Goal: Task Accomplishment & Management: Complete application form

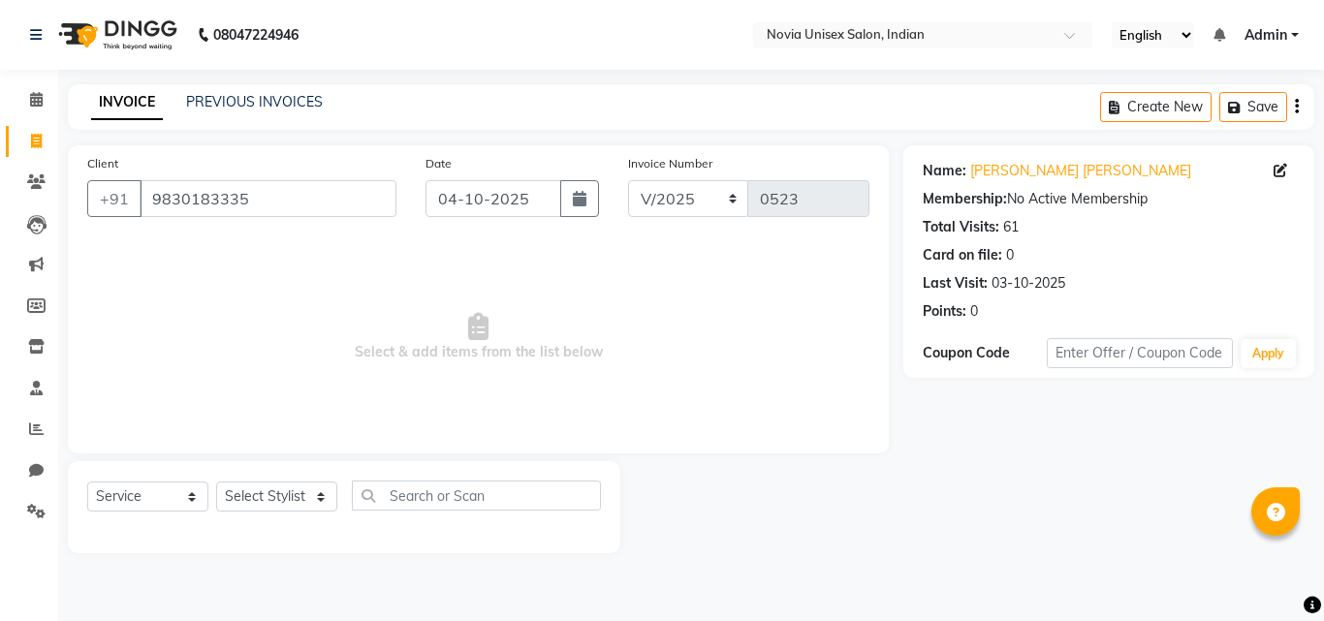
select select "service"
drag, startPoint x: 297, startPoint y: 199, endPoint x: 93, endPoint y: 211, distance: 204.0
click at [93, 211] on div "[PHONE_NUMBER]" at bounding box center [241, 198] width 309 height 37
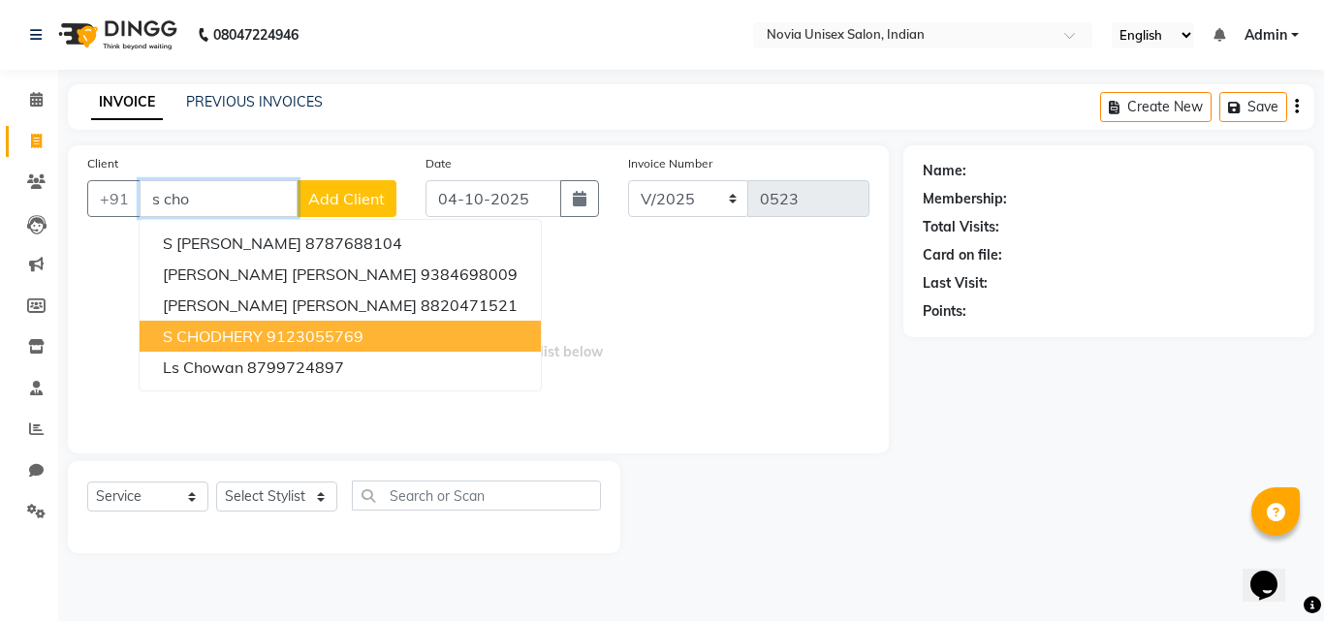
click at [357, 338] on ngb-highlight "9123055769" at bounding box center [315, 336] width 97 height 19
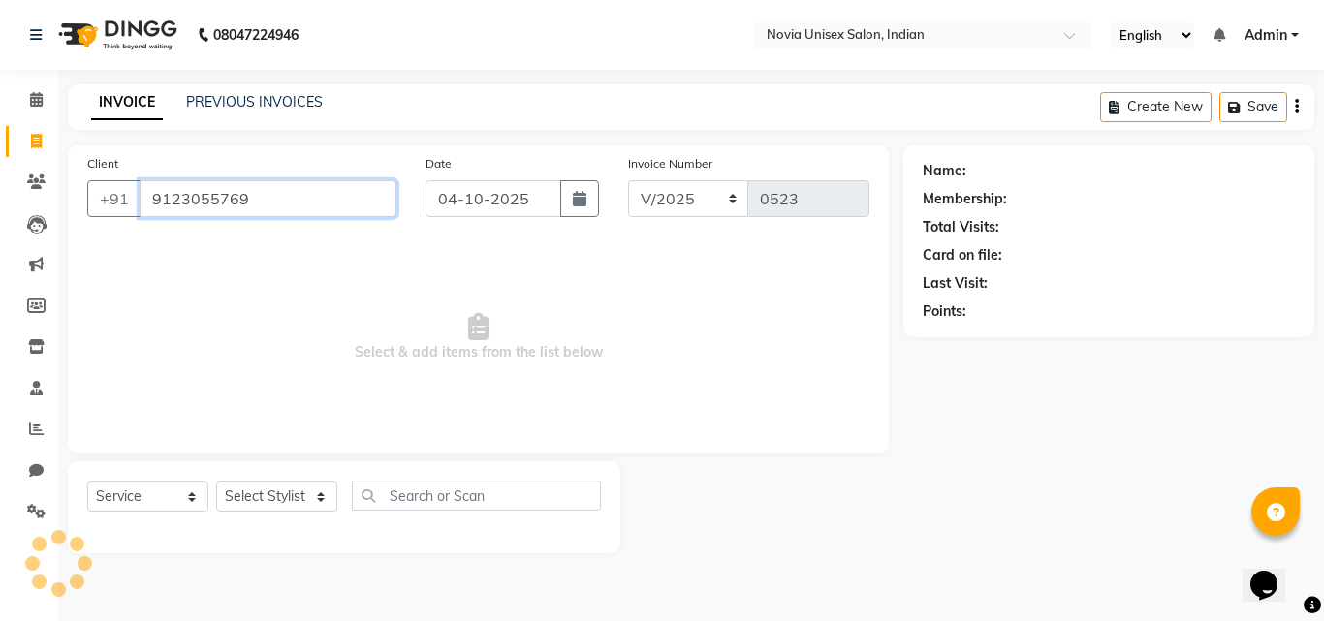
type input "9123055769"
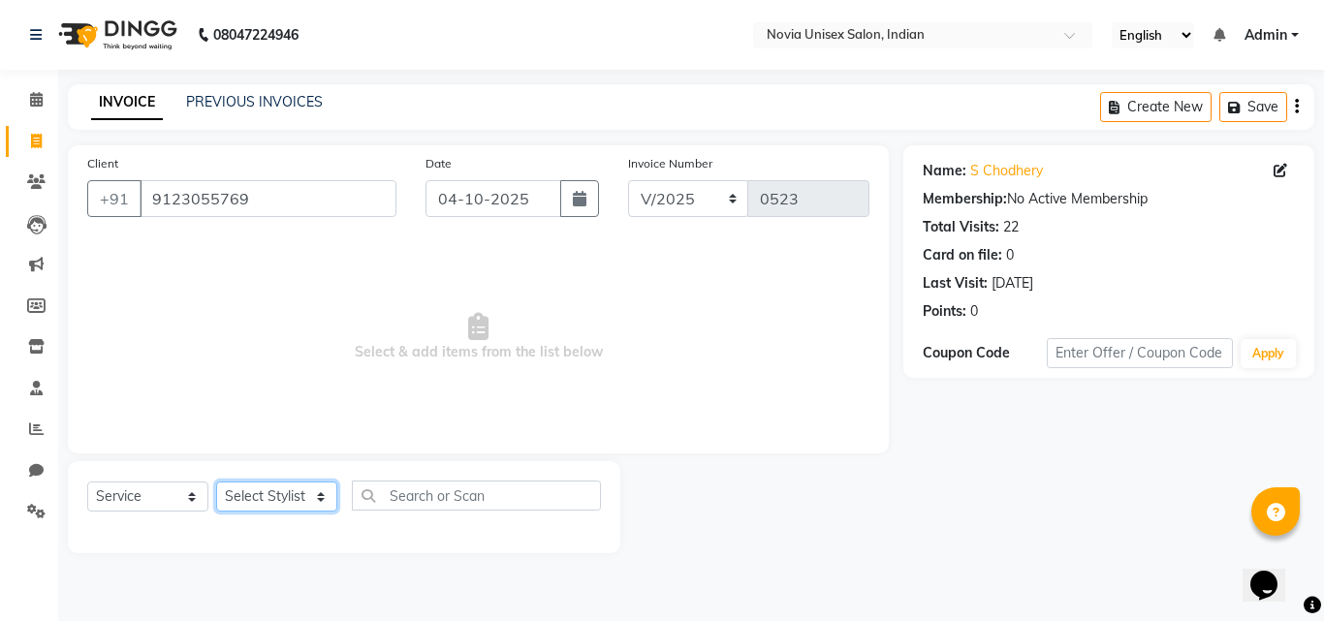
click at [249, 498] on select "Select Stylist [PERSON_NAME] DINGG [PERSON_NAME] housesale [PERSON_NAME] [PERSO…" at bounding box center [276, 497] width 121 height 30
select select "89593"
click at [216, 482] on select "Select Stylist [PERSON_NAME] DINGG [PERSON_NAME] housesale [PERSON_NAME] [PERSO…" at bounding box center [276, 497] width 121 height 30
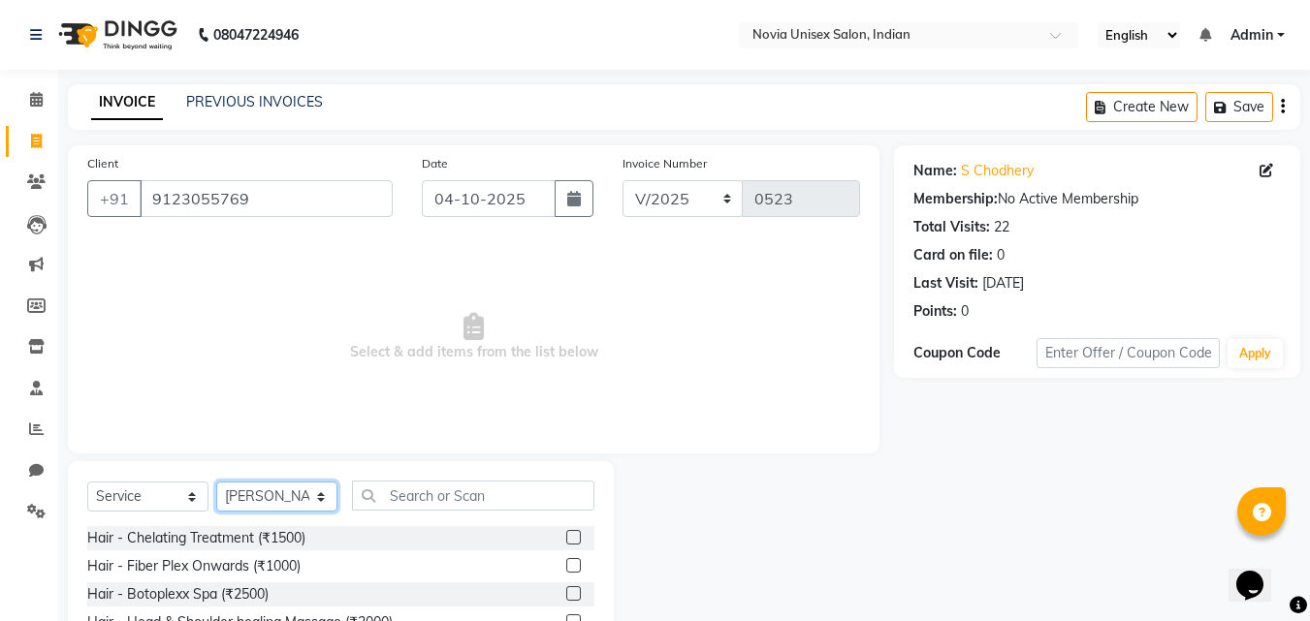
scroll to position [155, 0]
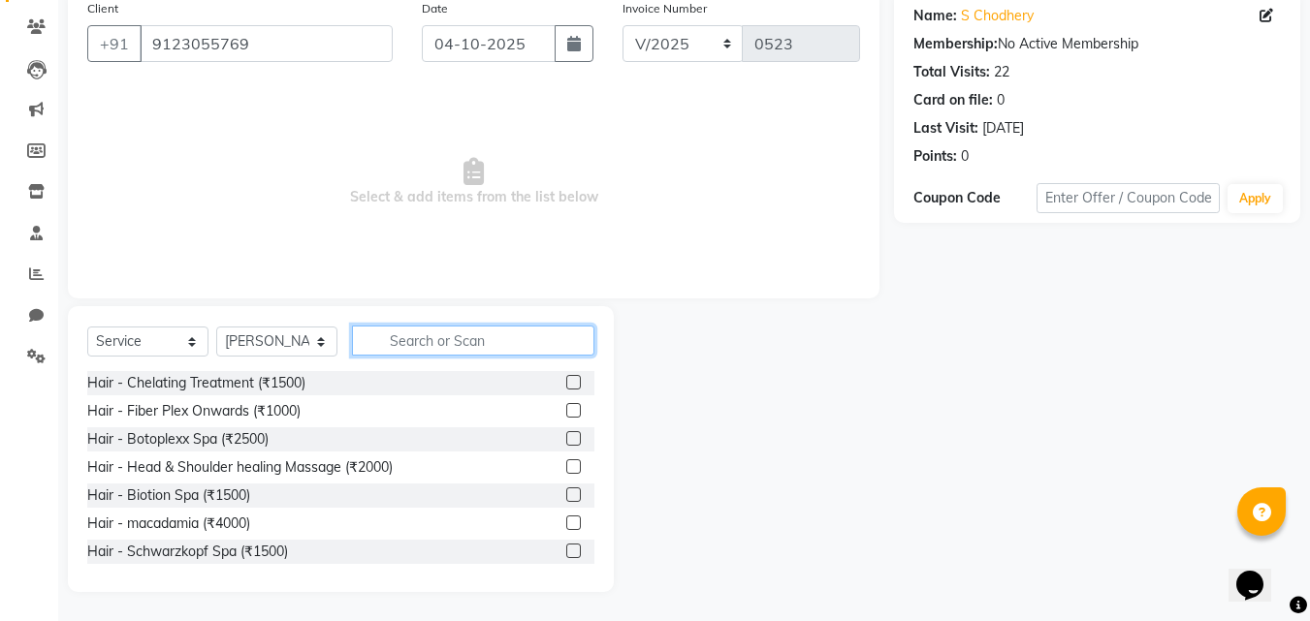
click at [434, 341] on input "text" at bounding box center [473, 341] width 242 height 30
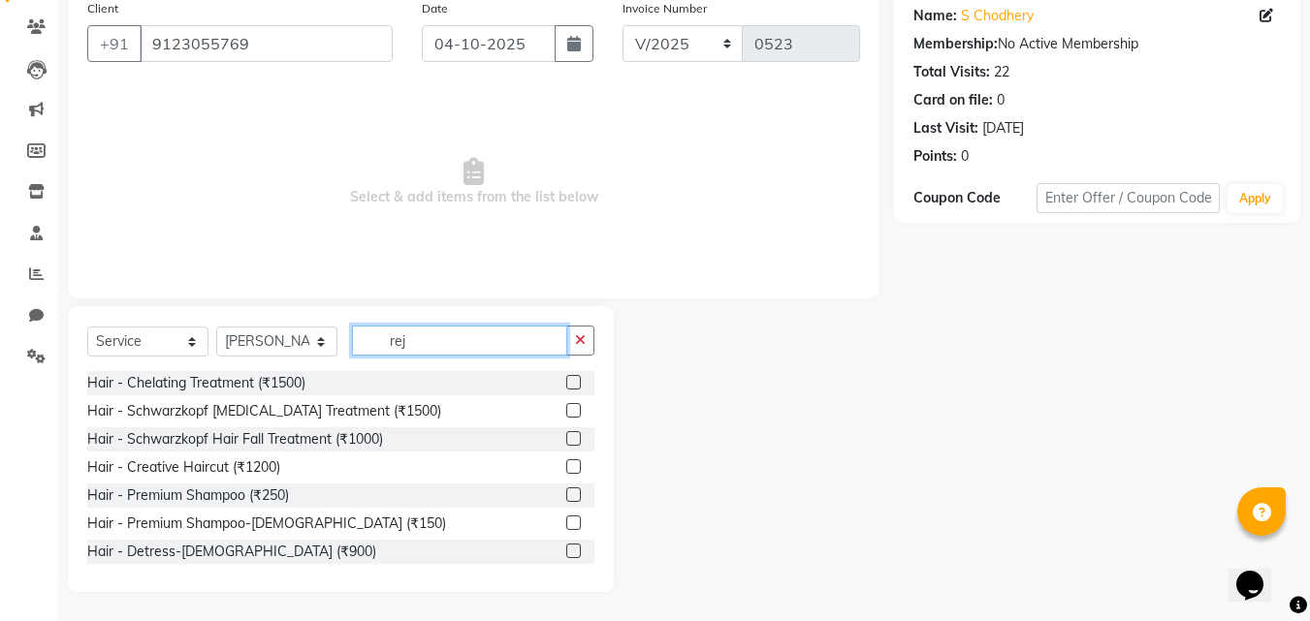
scroll to position [46, 0]
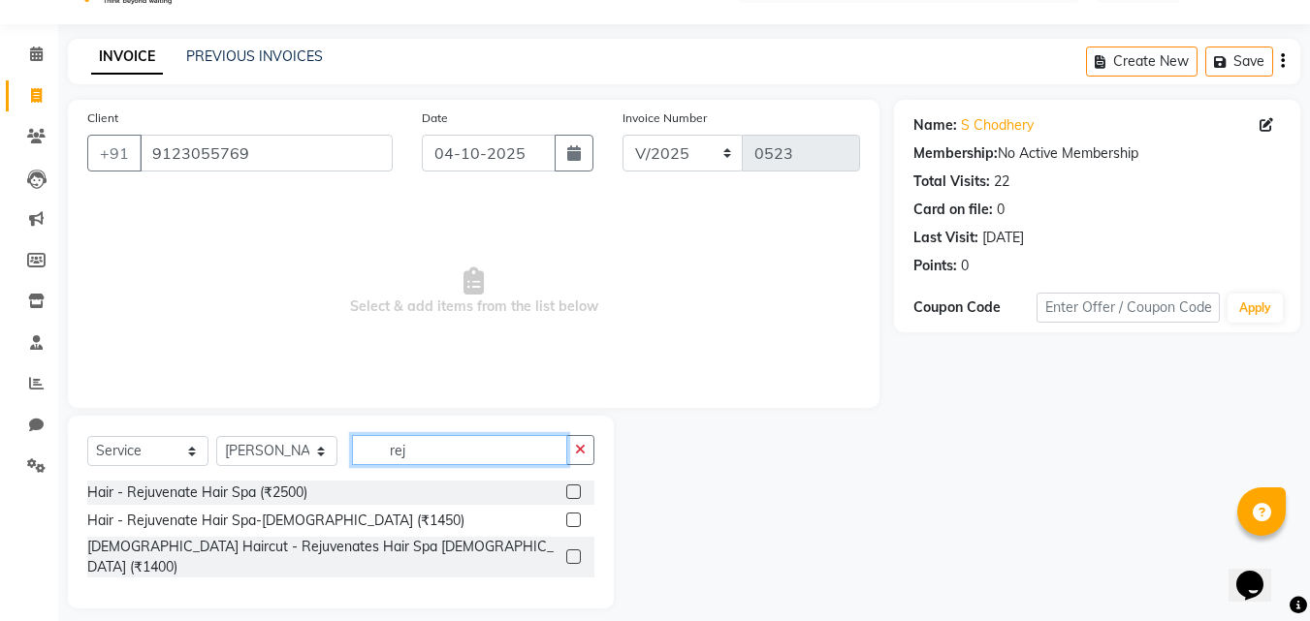
type input "rej"
click at [578, 490] on label at bounding box center [573, 492] width 15 height 15
click at [578, 490] on input "checkbox" at bounding box center [572, 493] width 13 height 13
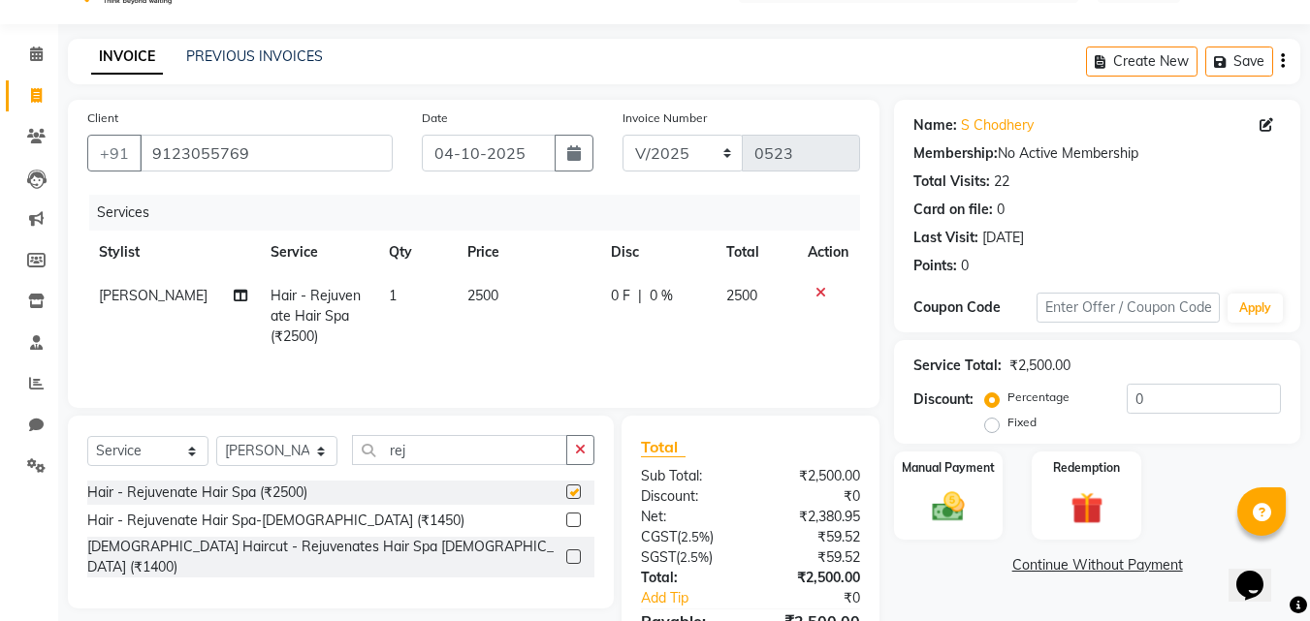
checkbox input "false"
click at [466, 454] on input "rej" at bounding box center [459, 450] width 215 height 30
type input "r"
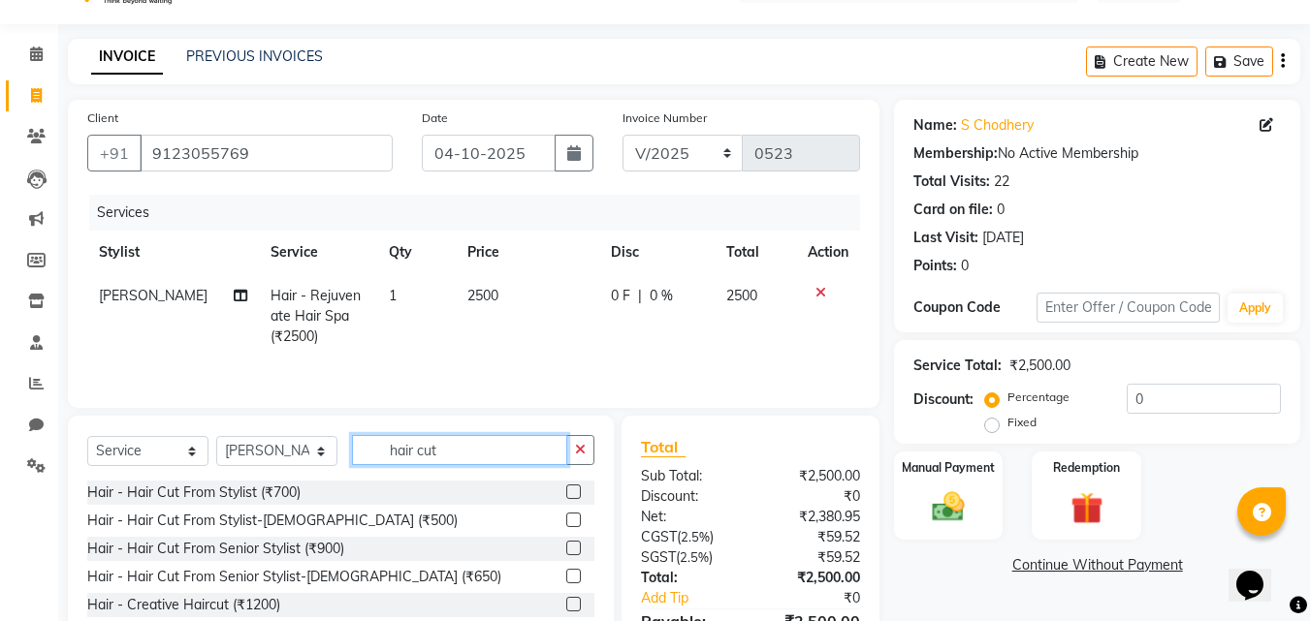
type input "hair cut"
click at [566, 522] on label at bounding box center [573, 520] width 15 height 15
click at [566, 522] on input "checkbox" at bounding box center [572, 521] width 13 height 13
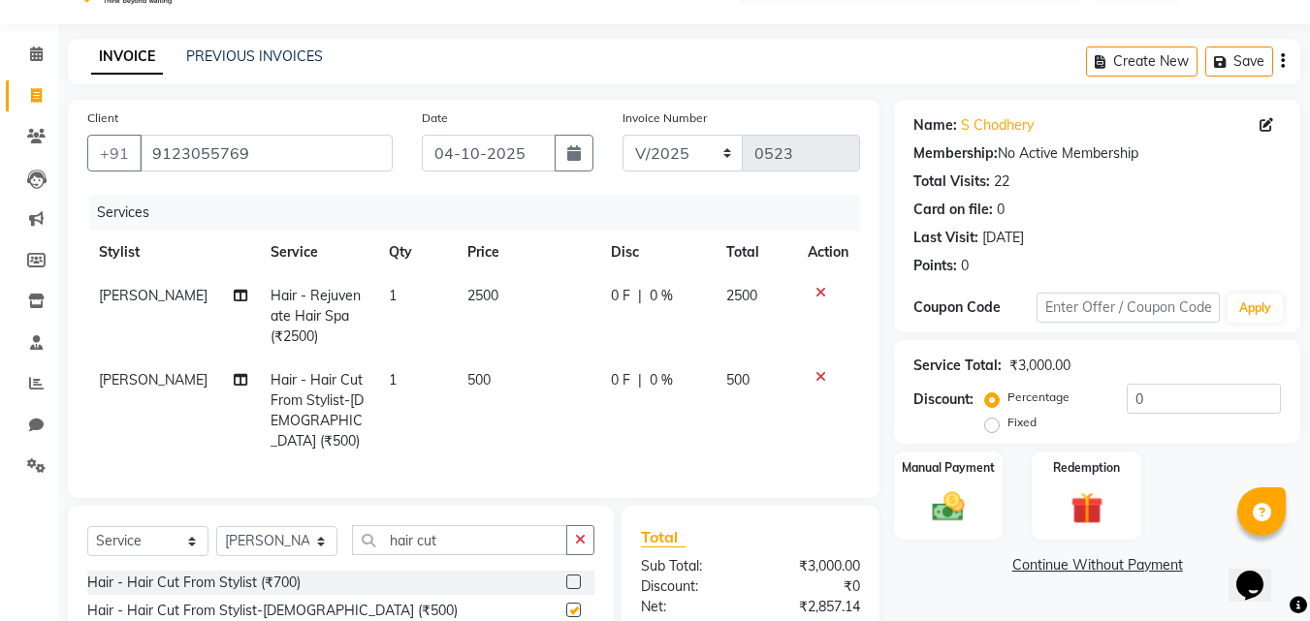
checkbox input "false"
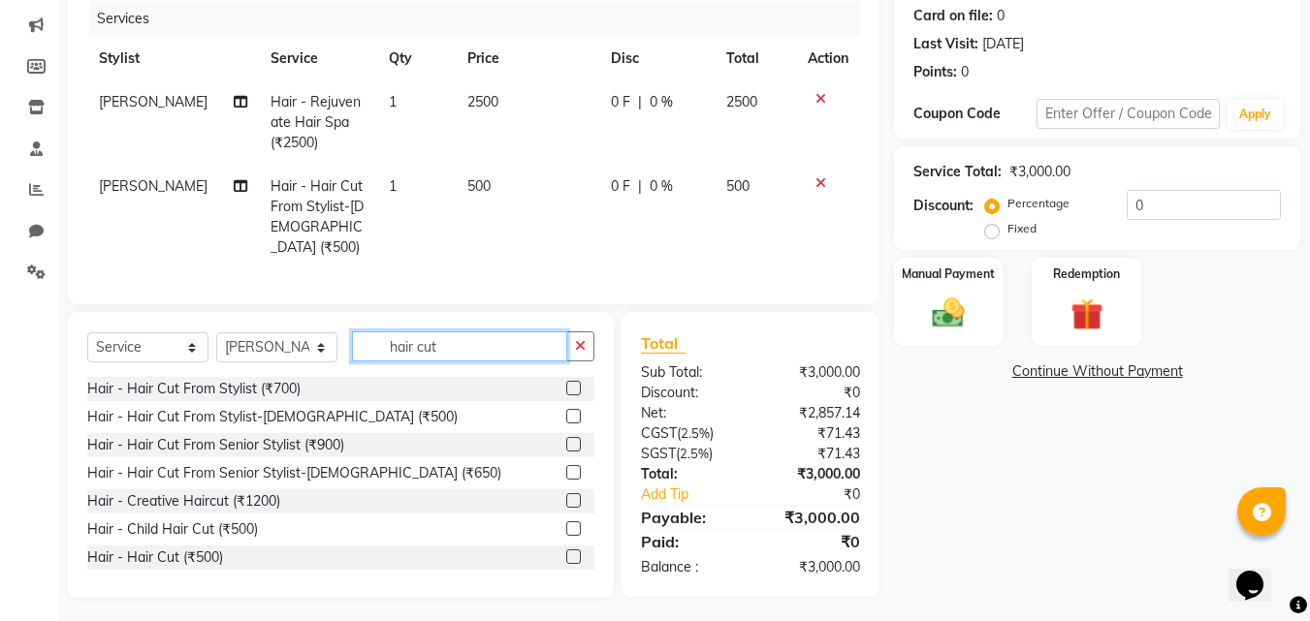
drag, startPoint x: 482, startPoint y: 349, endPoint x: 353, endPoint y: 344, distance: 129.0
click at [354, 344] on input "hair cut" at bounding box center [459, 347] width 215 height 30
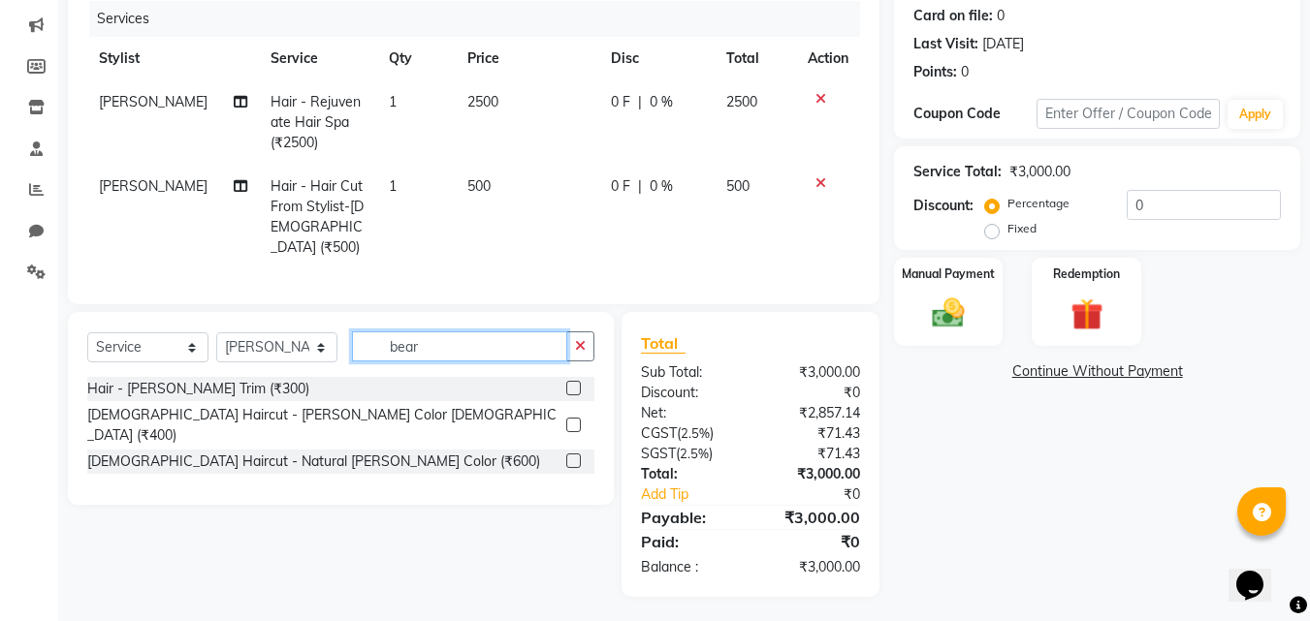
scroll to position [238, 0]
type input "beard"
click at [576, 383] on label at bounding box center [573, 389] width 15 height 15
click at [576, 384] on input "checkbox" at bounding box center [572, 390] width 13 height 13
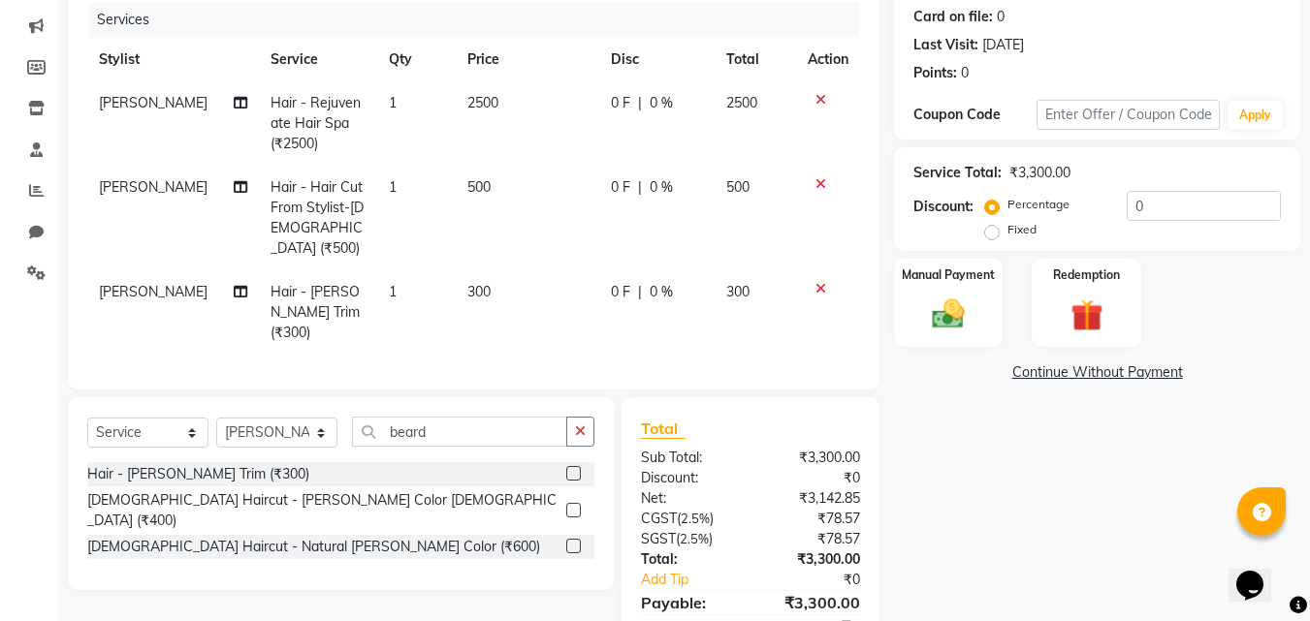
click at [570, 466] on label at bounding box center [573, 473] width 15 height 15
click at [570, 468] on input "checkbox" at bounding box center [572, 474] width 13 height 13
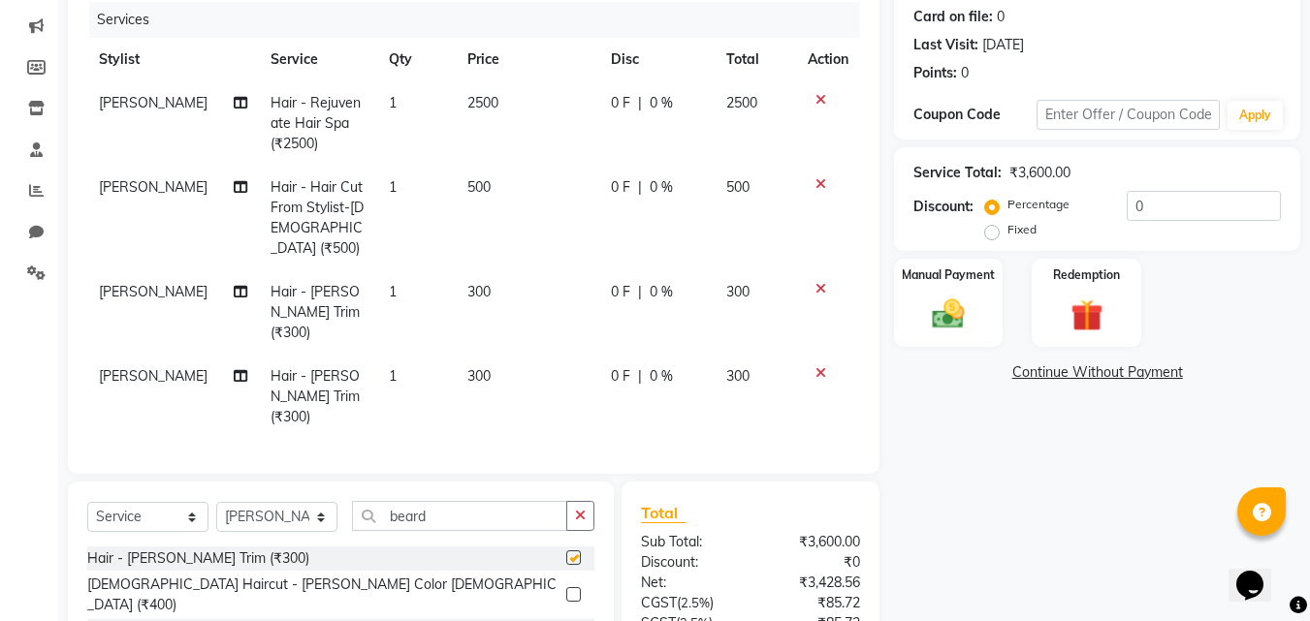
checkbox input "false"
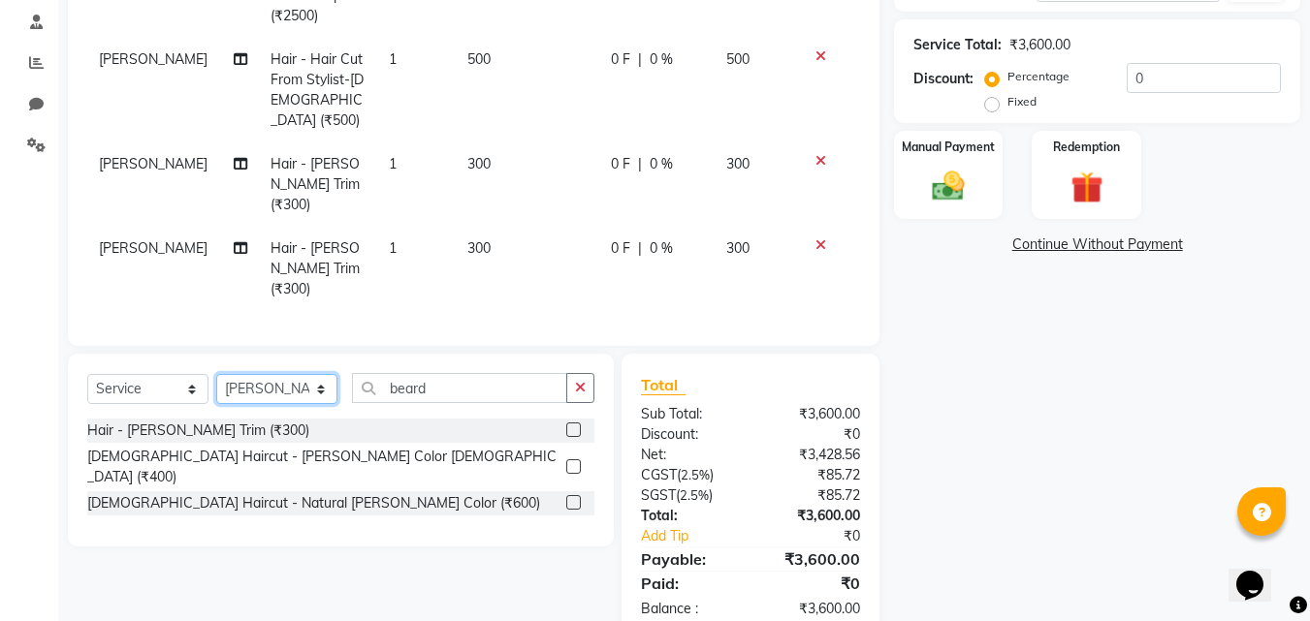
click at [274, 374] on select "Select Stylist [PERSON_NAME] DINGG [PERSON_NAME] housesale [PERSON_NAME] [PERSO…" at bounding box center [276, 389] width 121 height 30
select select "89573"
click at [216, 374] on select "Select Stylist [PERSON_NAME] DINGG [PERSON_NAME] housesale [PERSON_NAME] [PERSO…" at bounding box center [276, 389] width 121 height 30
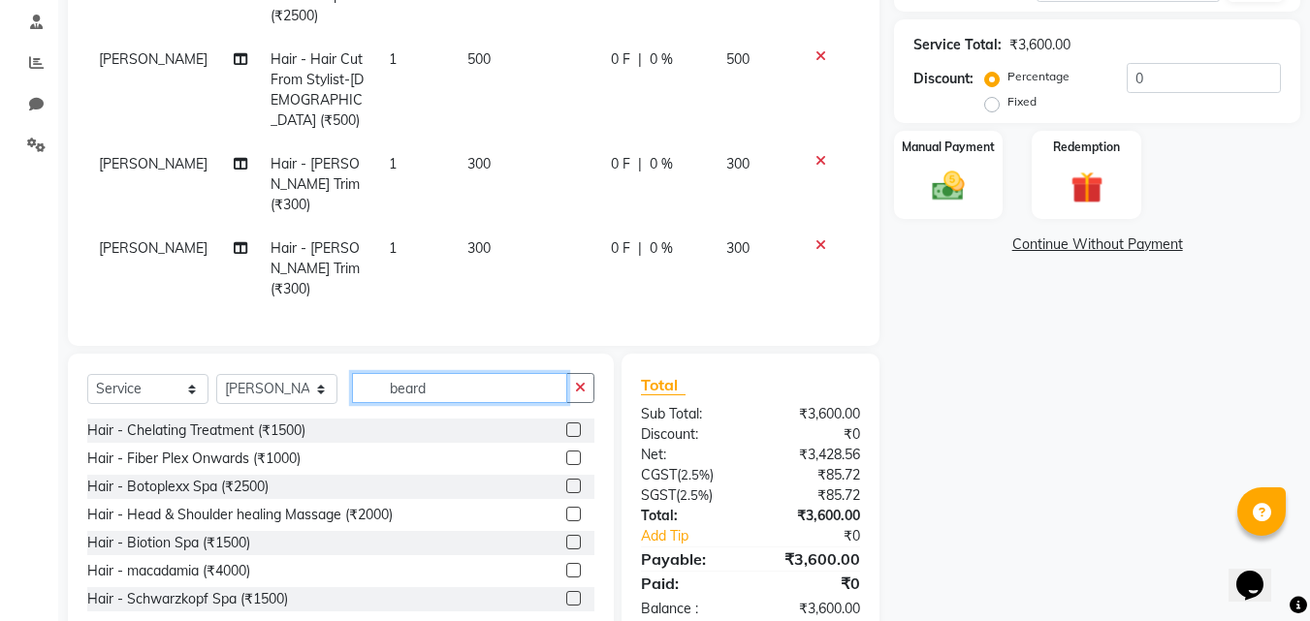
drag, startPoint x: 468, startPoint y: 348, endPoint x: 322, endPoint y: 348, distance: 146.4
click at [322, 373] on div "Select Service Product Membership Package Voucher Prepaid Gift Card Select Styl…" at bounding box center [340, 396] width 507 height 46
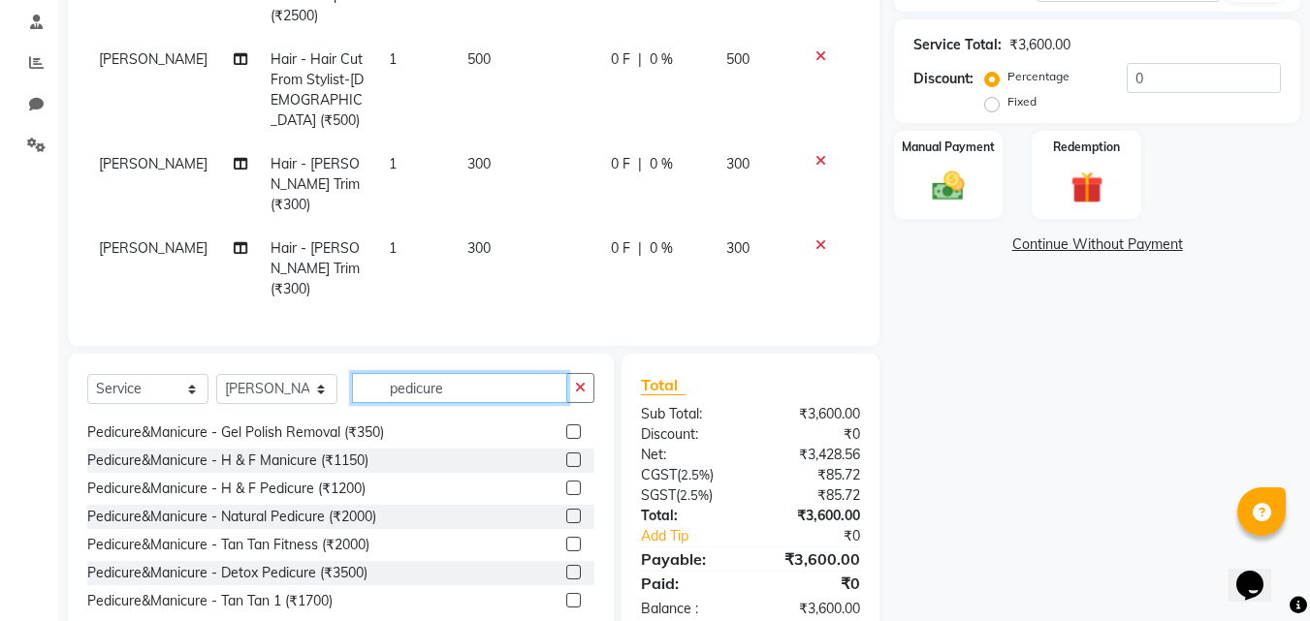
scroll to position [678, 0]
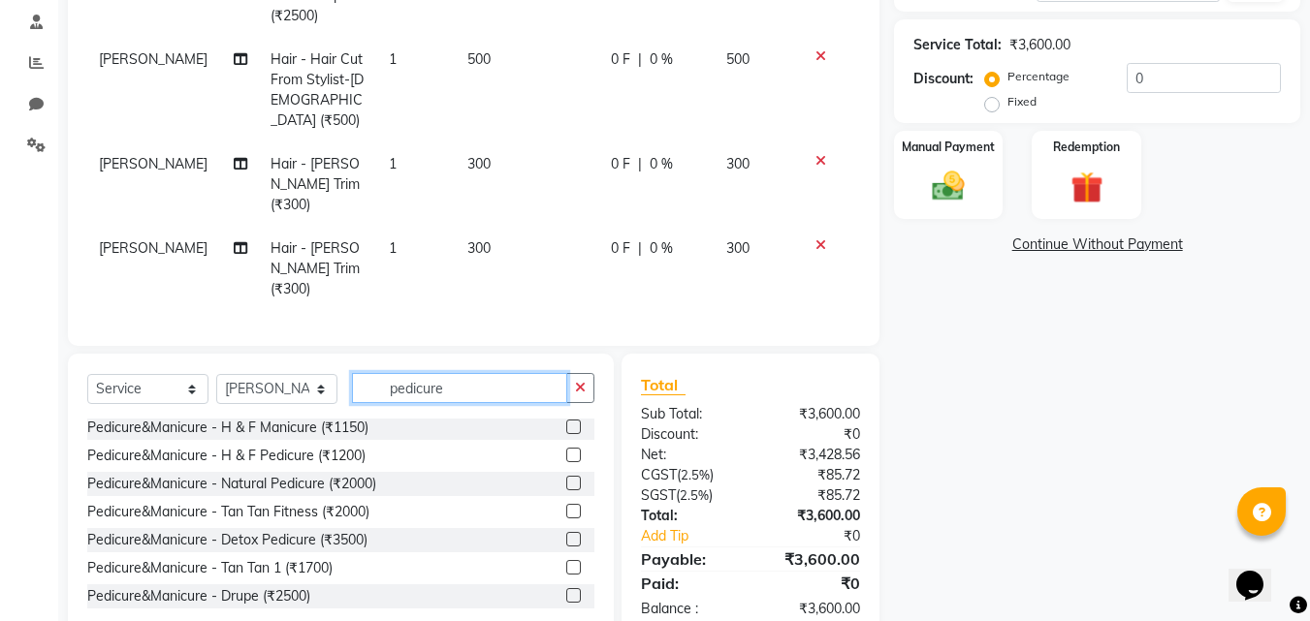
type input "pedicure"
click at [566, 532] on label at bounding box center [573, 539] width 15 height 15
click at [566, 534] on input "checkbox" at bounding box center [572, 540] width 13 height 13
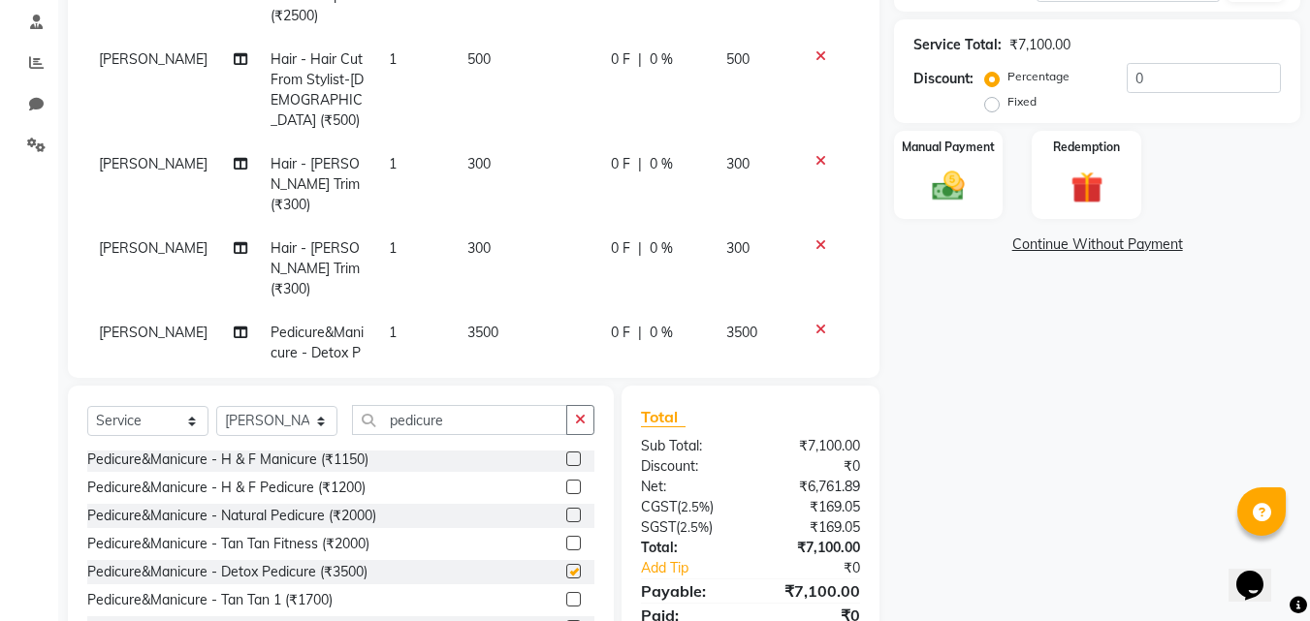
checkbox input "false"
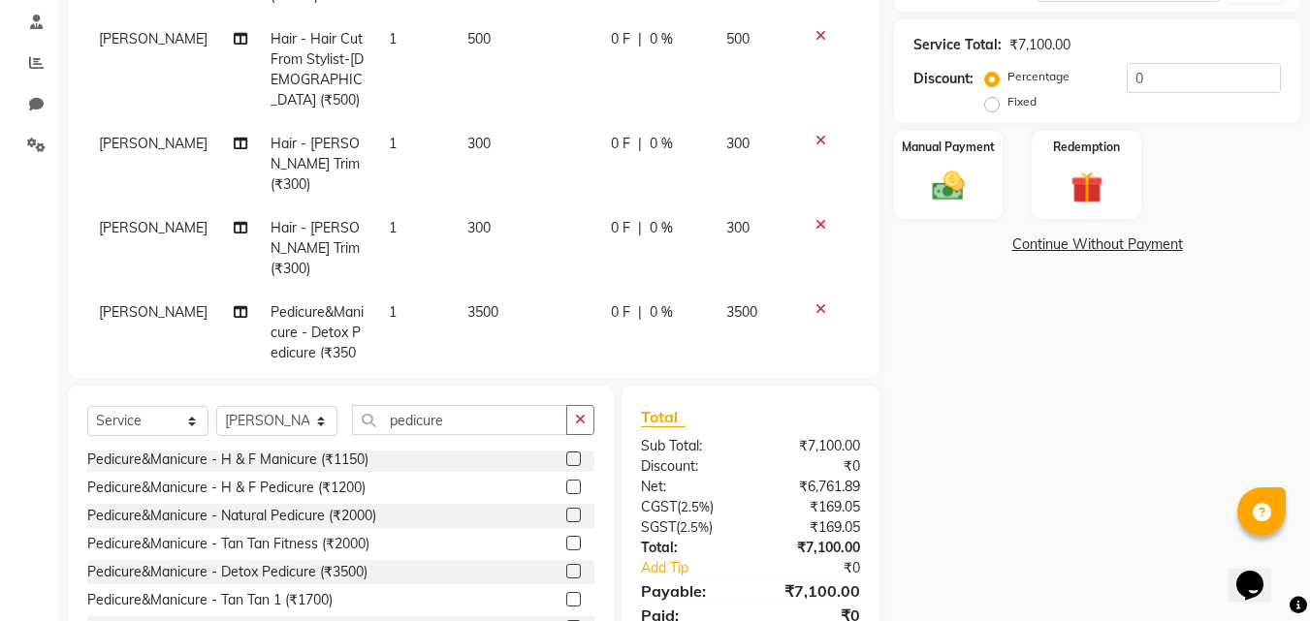
scroll to position [26, 0]
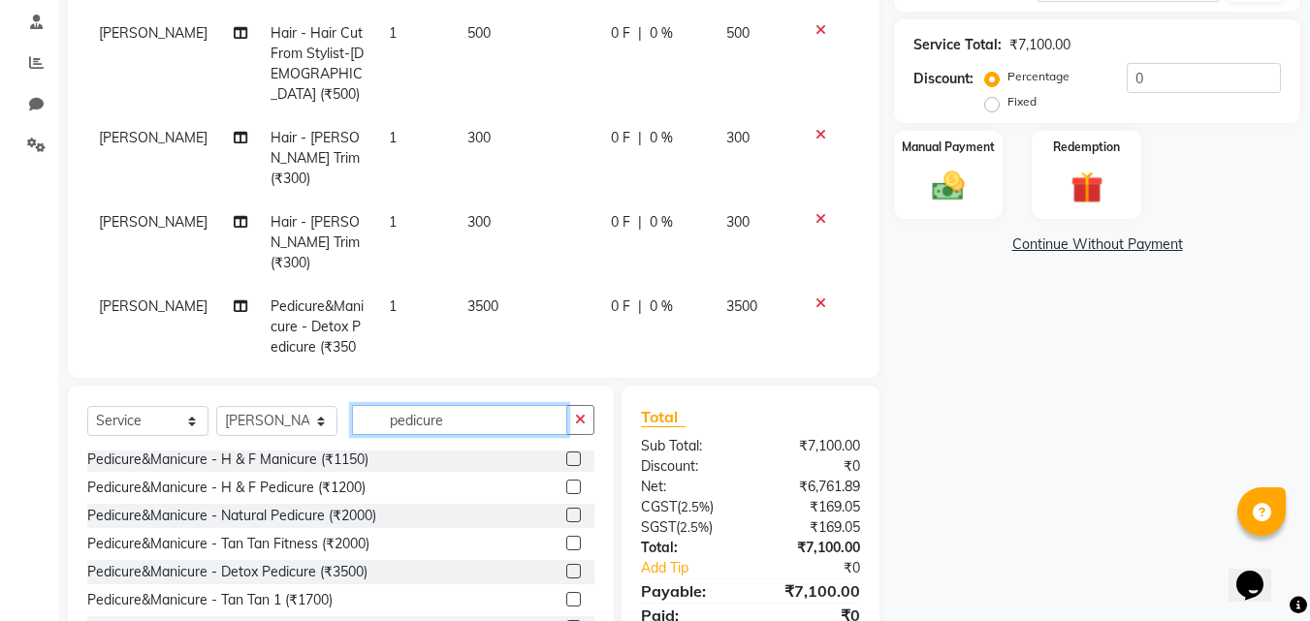
click at [475, 418] on input "pedicure" at bounding box center [459, 420] width 215 height 30
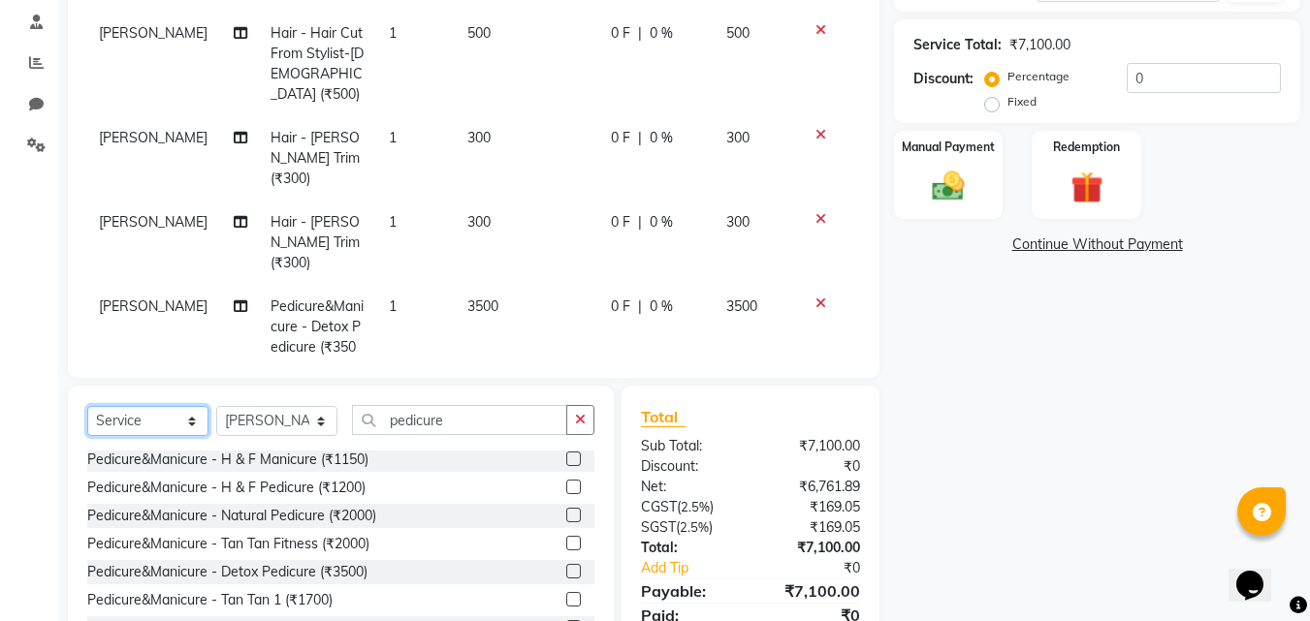
click at [177, 425] on select "Select Service Product Membership Package Voucher Prepaid Gift Card" at bounding box center [147, 421] width 121 height 30
select select "product"
click at [87, 406] on select "Select Service Product Membership Package Voucher Prepaid Gift Card" at bounding box center [147, 421] width 121 height 30
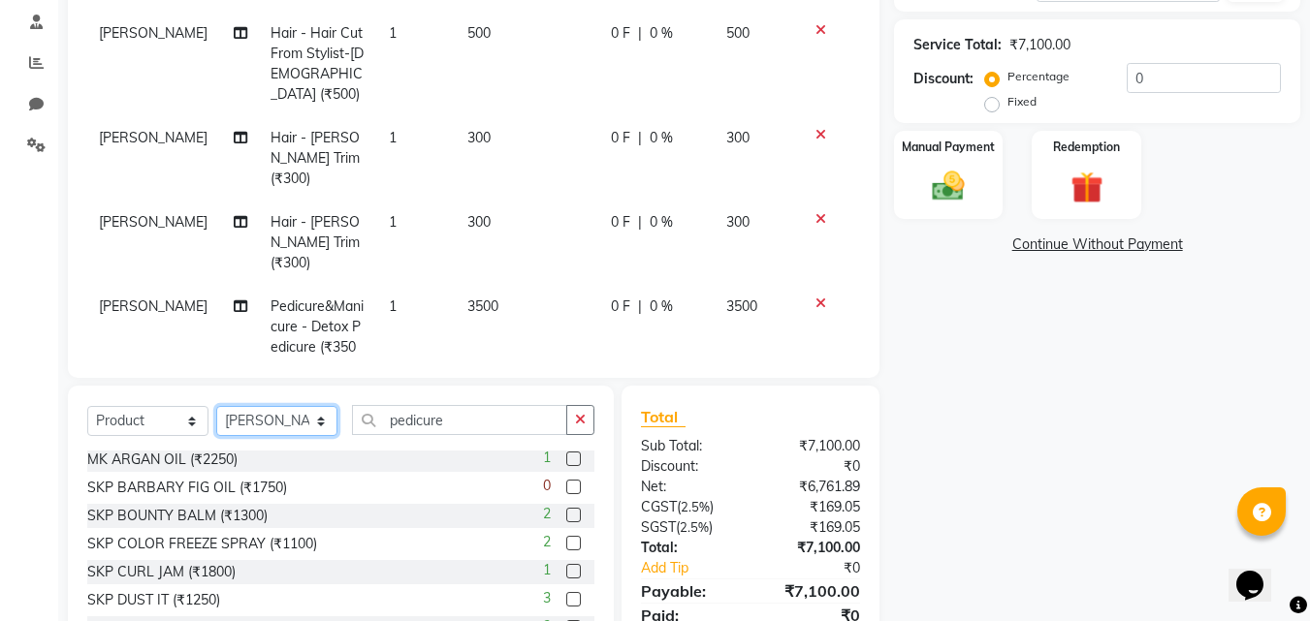
click at [266, 421] on select "Select Stylist [PERSON_NAME] DINGG [PERSON_NAME] housesale [PERSON_NAME] [PERSO…" at bounding box center [276, 421] width 121 height 30
select select "89593"
click at [216, 406] on select "Select Stylist [PERSON_NAME] DINGG [PERSON_NAME] housesale [PERSON_NAME] [PERSO…" at bounding box center [276, 421] width 121 height 30
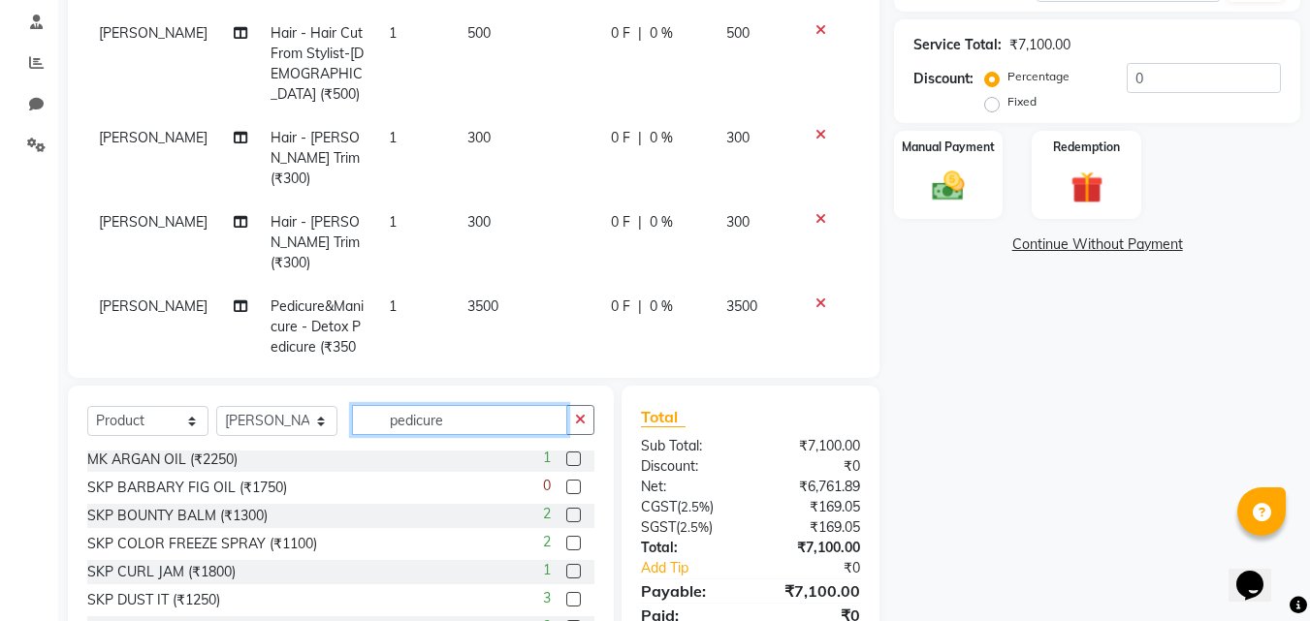
drag, startPoint x: 478, startPoint y: 423, endPoint x: 353, endPoint y: 429, distance: 125.2
click at [353, 429] on input "pedicure" at bounding box center [459, 420] width 215 height 30
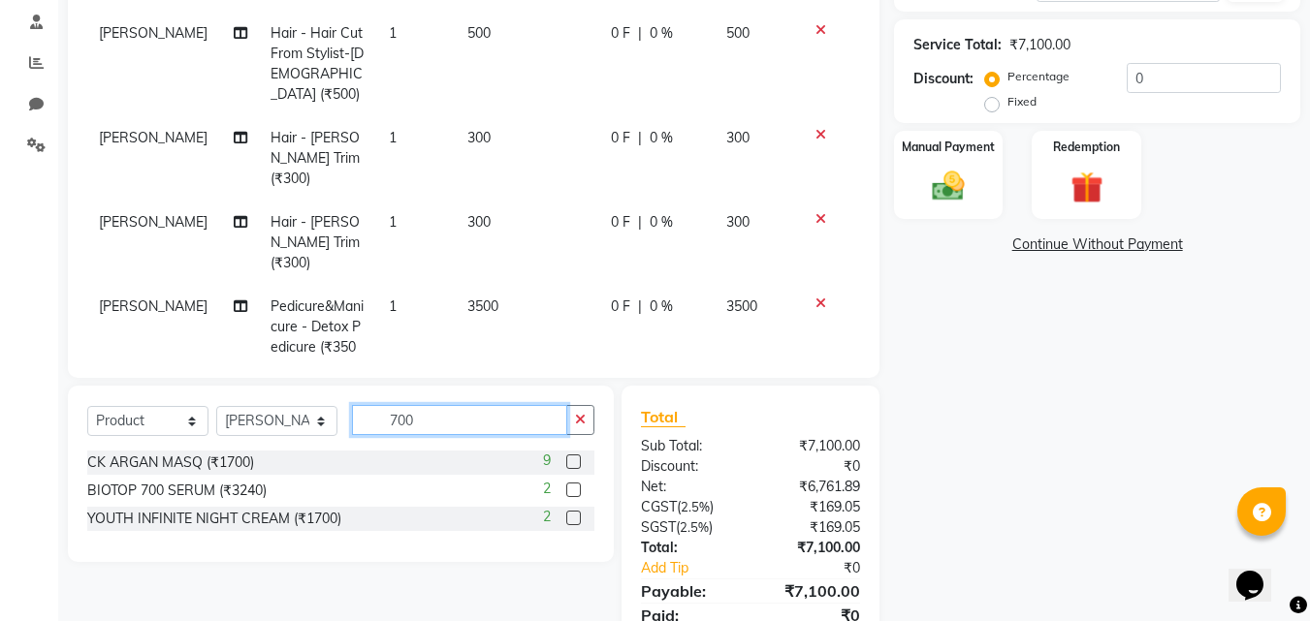
type input "700"
click at [571, 484] on label at bounding box center [573, 490] width 15 height 15
click at [571, 485] on input "checkbox" at bounding box center [572, 491] width 13 height 13
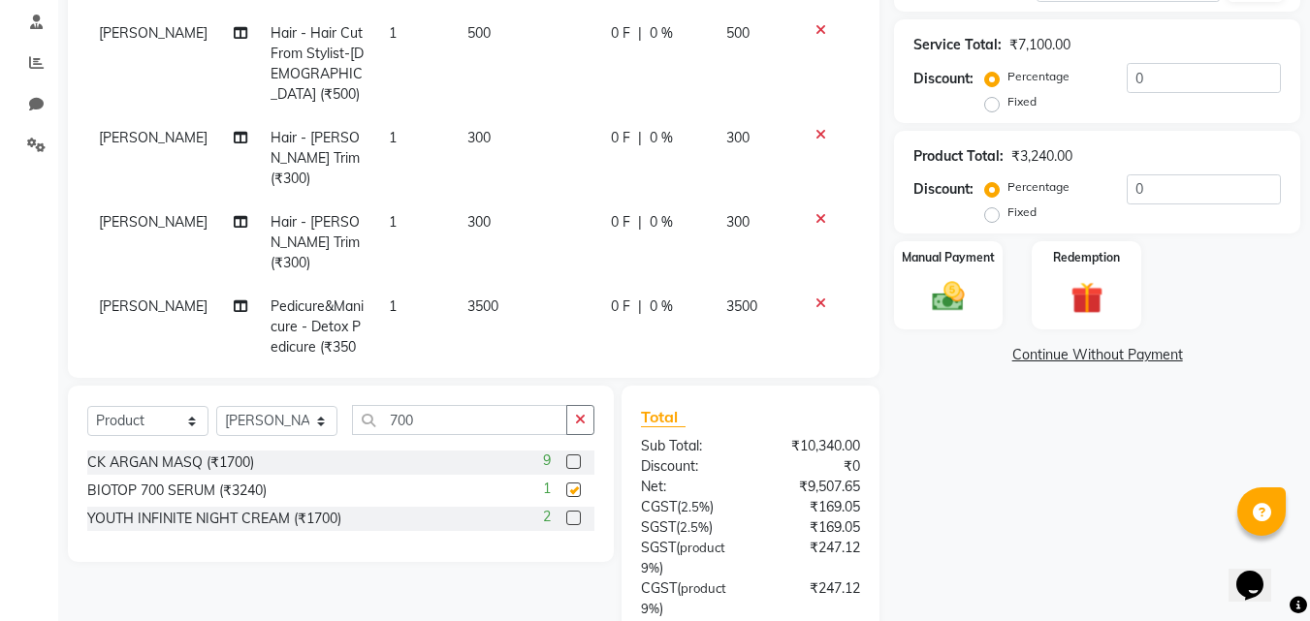
checkbox input "false"
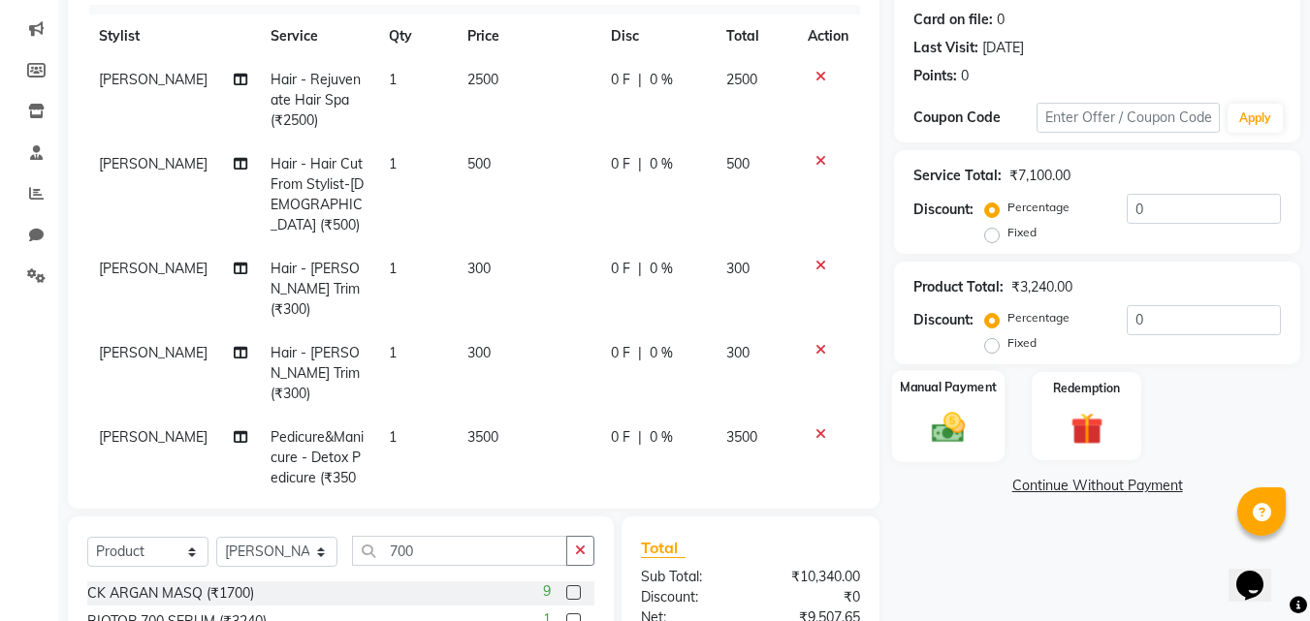
scroll to position [332, 0]
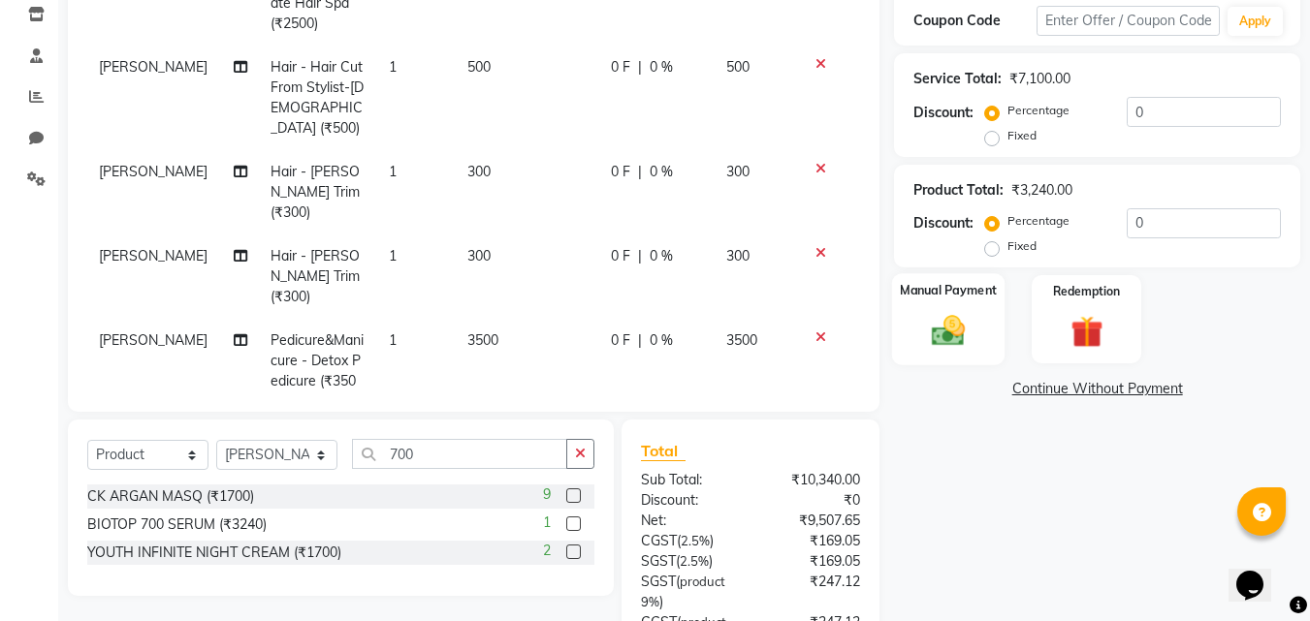
click at [965, 324] on img at bounding box center [948, 331] width 54 height 39
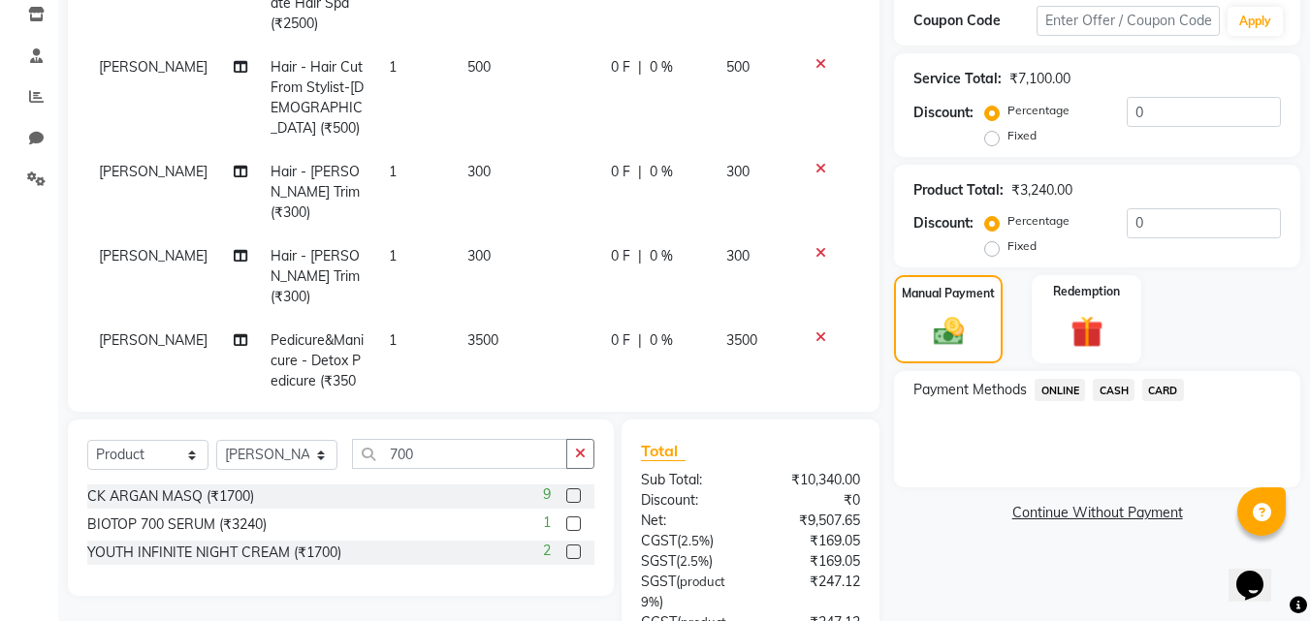
click at [1059, 392] on span "ONLINE" at bounding box center [1059, 390] width 50 height 22
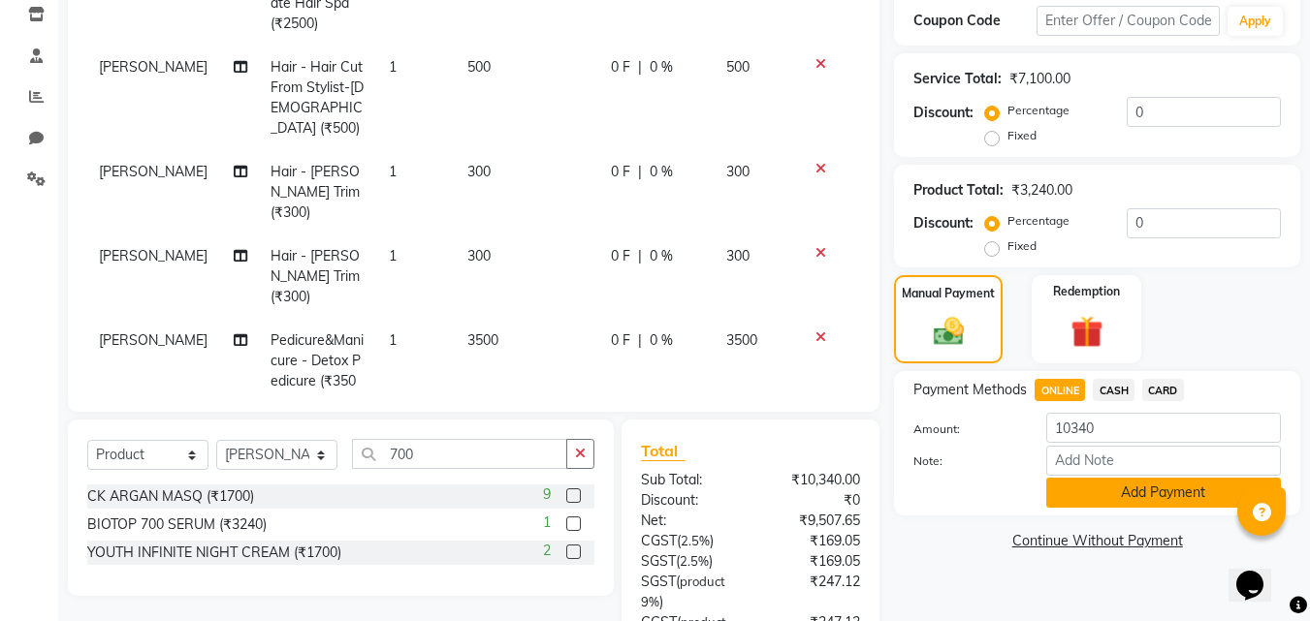
click at [1114, 494] on button "Add Payment" at bounding box center [1163, 493] width 235 height 30
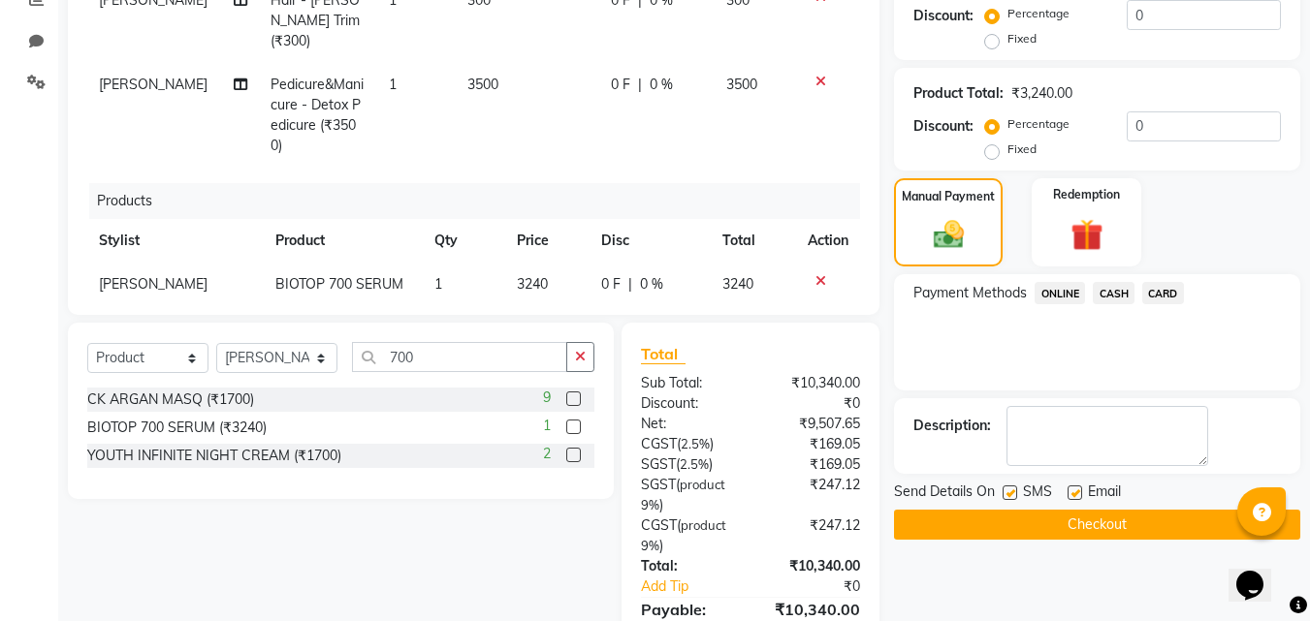
scroll to position [526, 0]
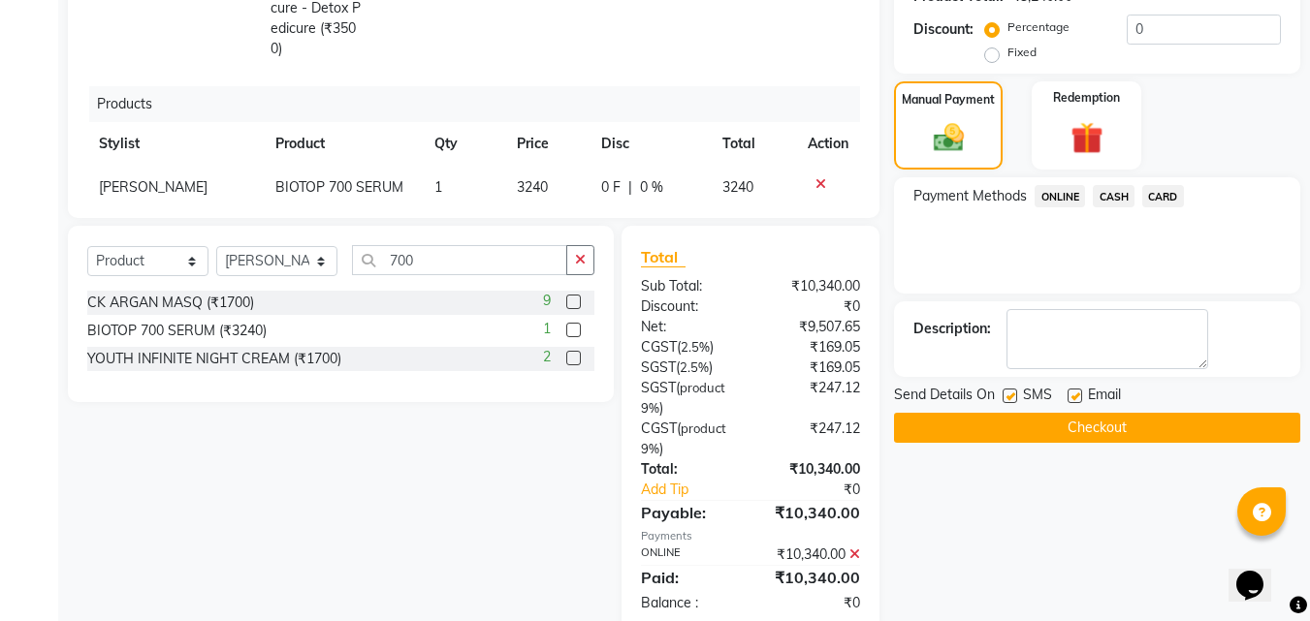
drag, startPoint x: 1002, startPoint y: 391, endPoint x: 1063, endPoint y: 401, distance: 62.0
click at [1002, 392] on label at bounding box center [1009, 396] width 15 height 15
click at [1002, 392] on input "checkbox" at bounding box center [1008, 397] width 13 height 13
checkbox input "false"
click at [1074, 395] on label at bounding box center [1074, 396] width 15 height 15
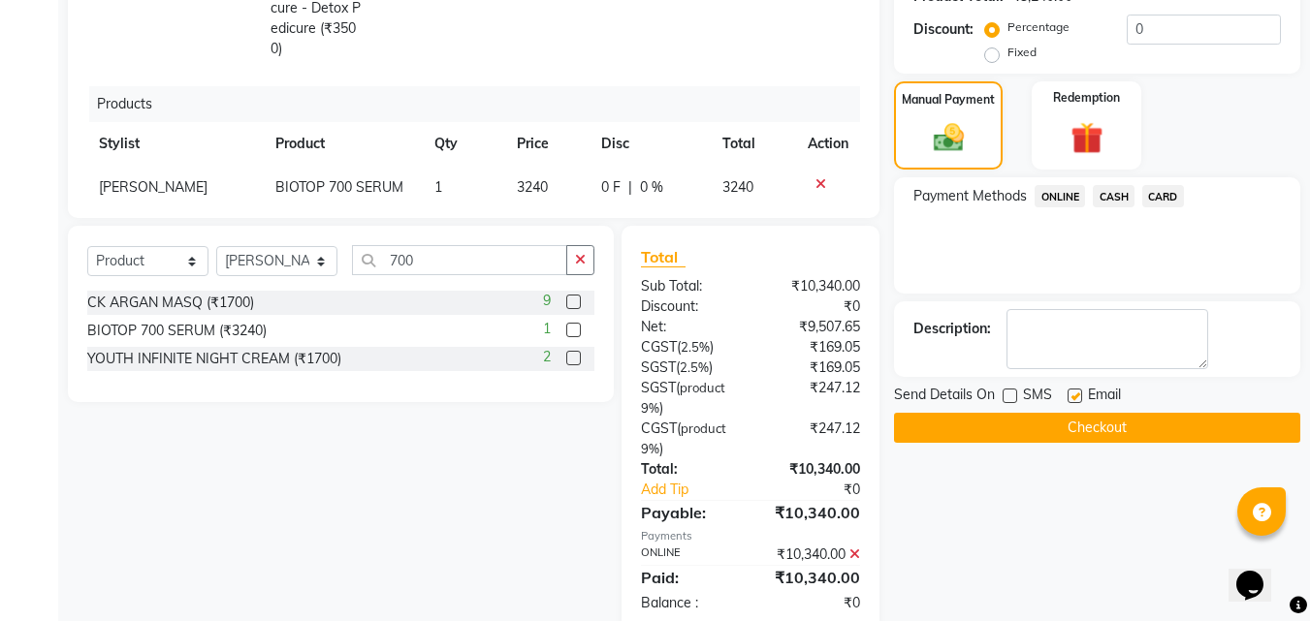
click at [1074, 395] on input "checkbox" at bounding box center [1073, 397] width 13 height 13
checkbox input "false"
click at [1081, 426] on button "Checkout" at bounding box center [1097, 428] width 406 height 30
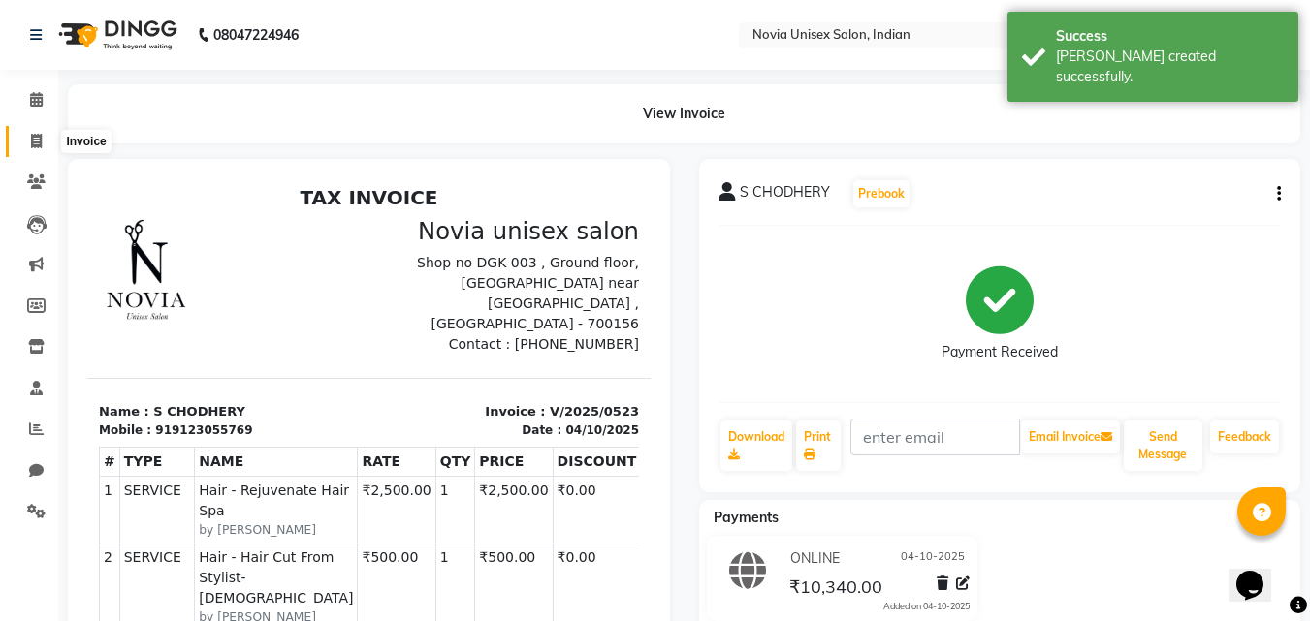
click at [44, 148] on span at bounding box center [36, 142] width 34 height 22
select select "service"
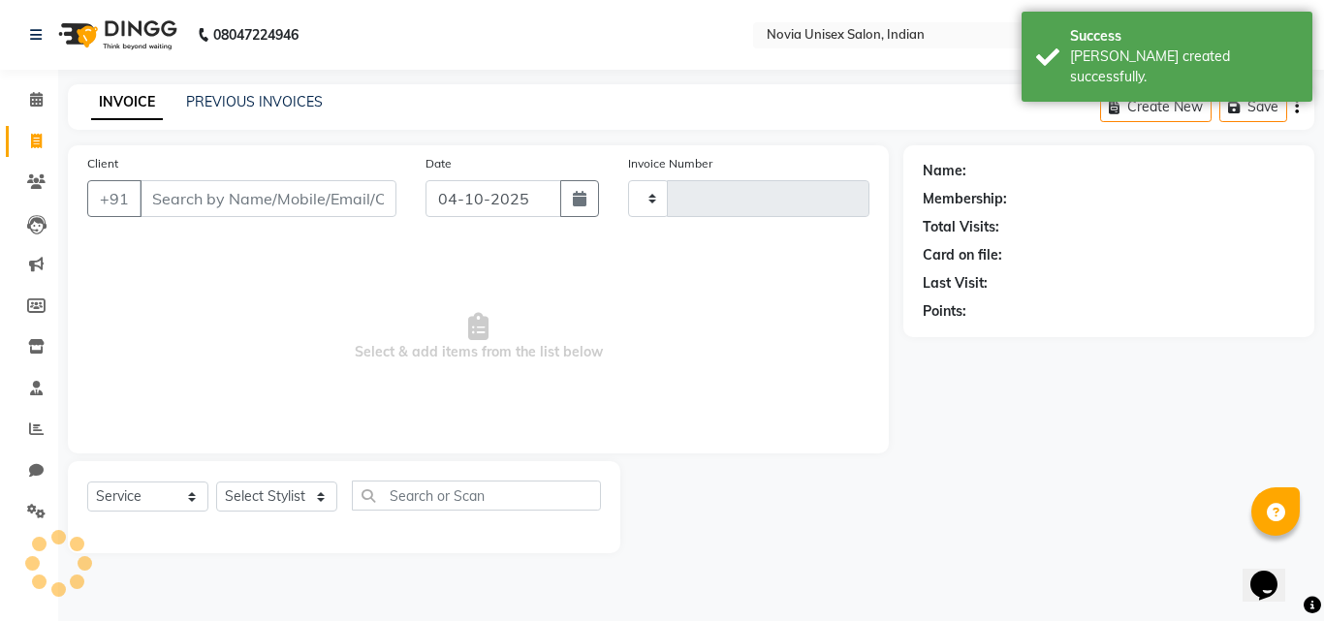
type input "0524"
select select "8773"
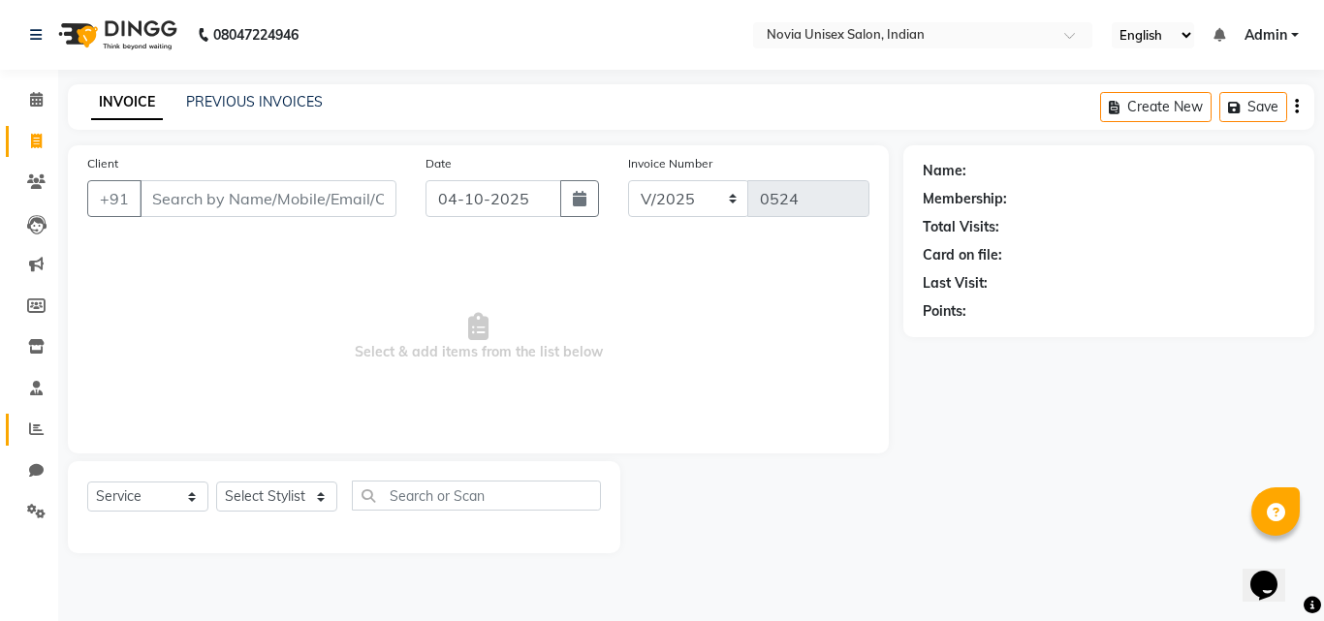
click at [47, 421] on span at bounding box center [36, 430] width 34 height 22
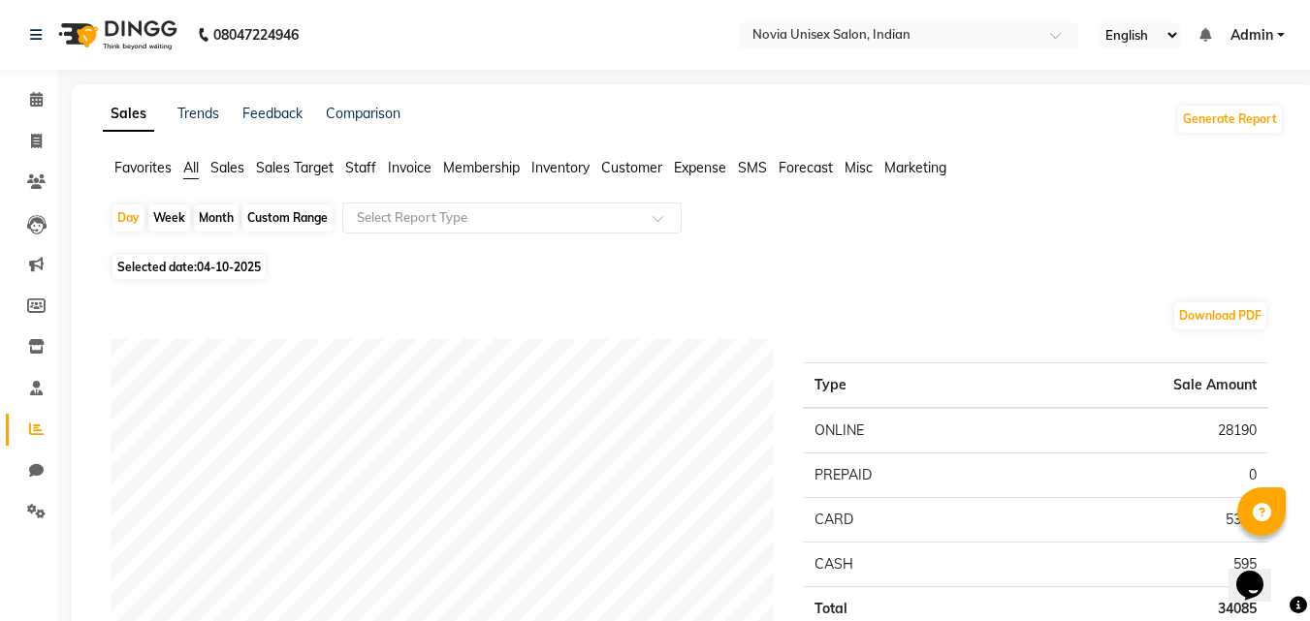
click at [240, 171] on span "Sales" at bounding box center [227, 167] width 34 height 17
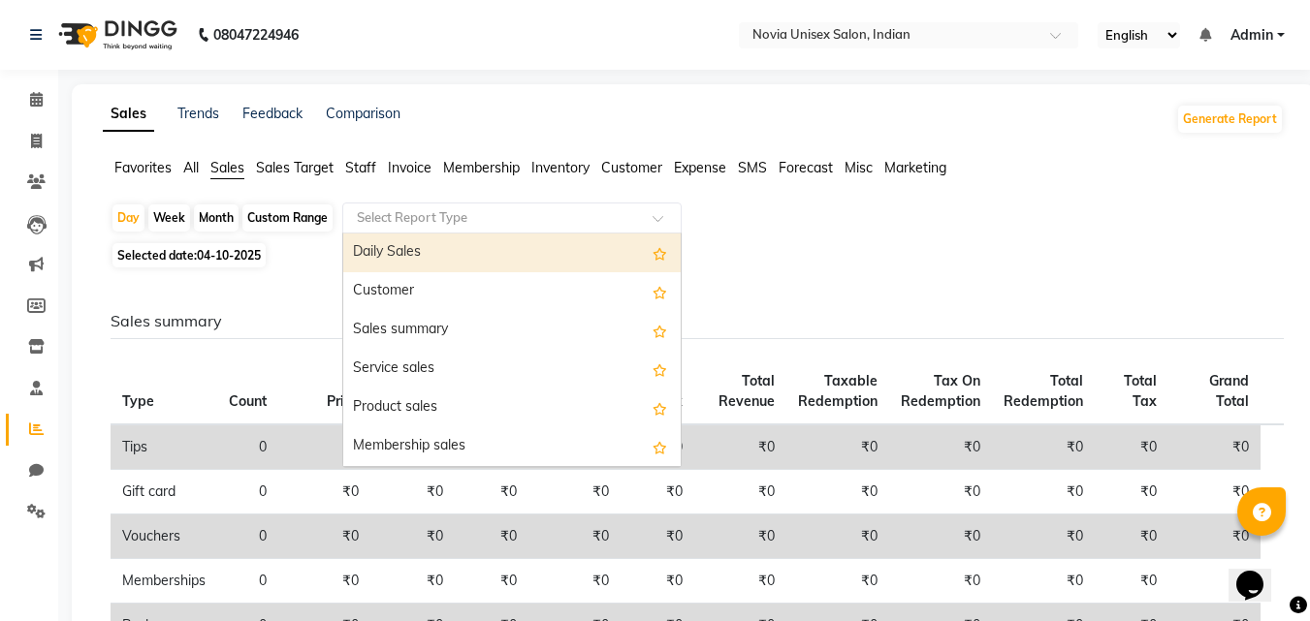
click at [403, 218] on input "text" at bounding box center [492, 217] width 279 height 19
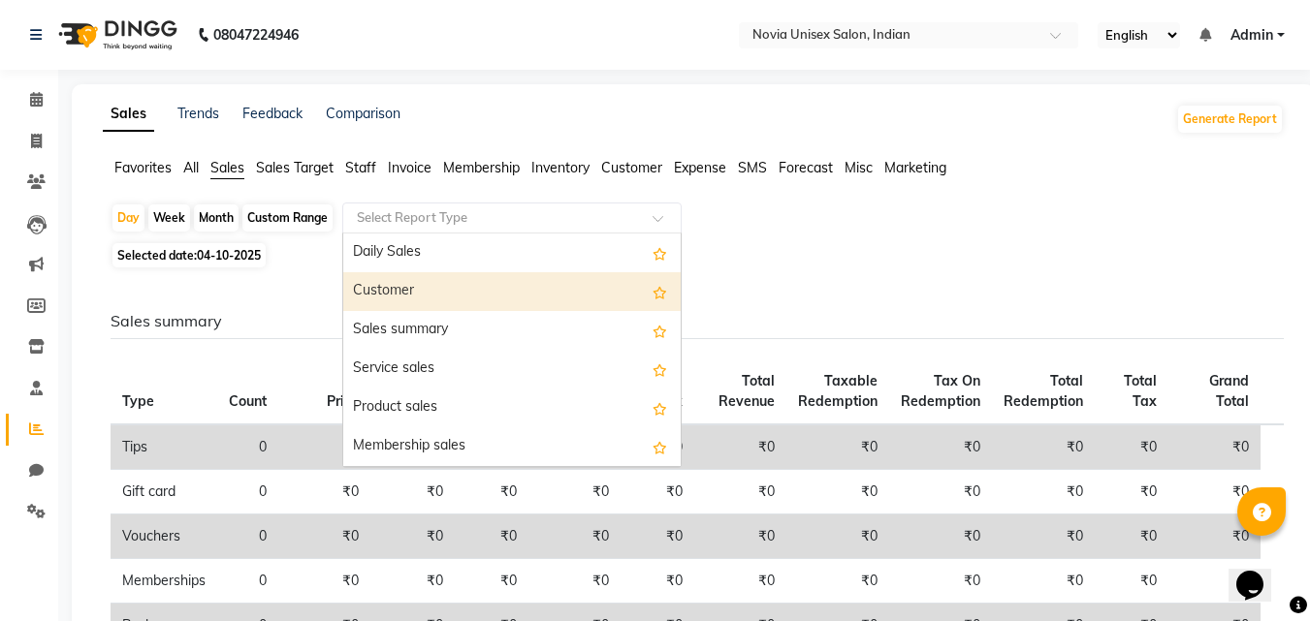
click at [397, 290] on div "Customer" at bounding box center [511, 291] width 337 height 39
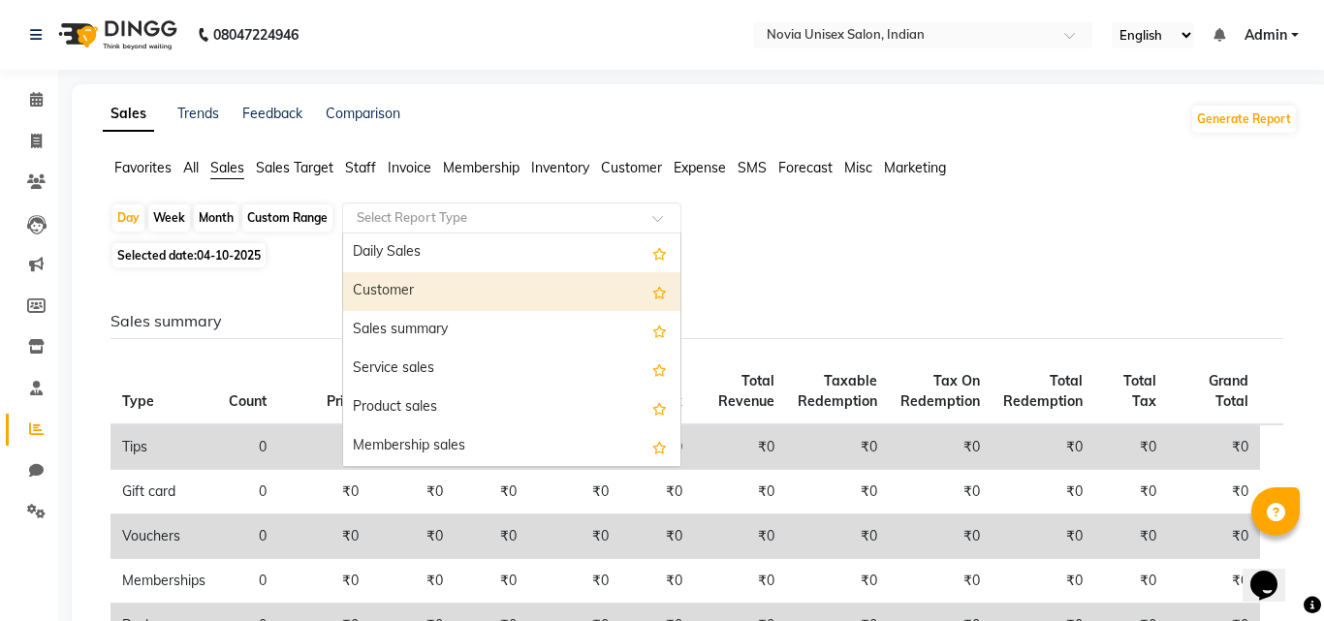
select select "filtered_report"
select select "csv"
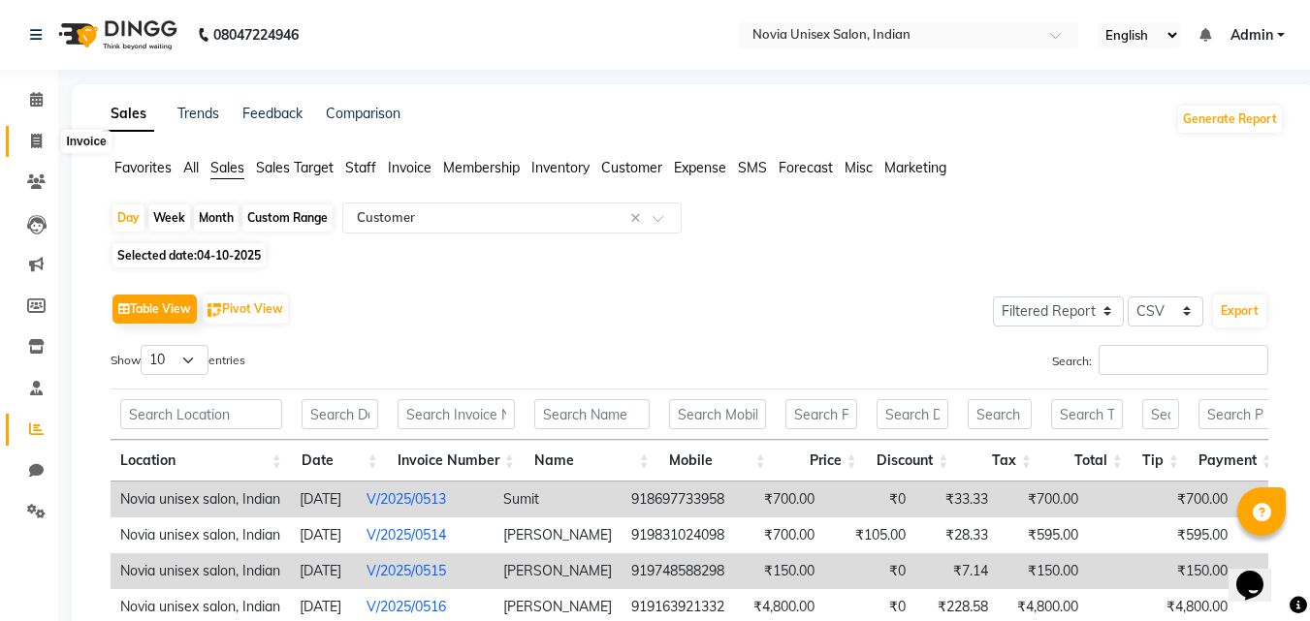
click at [44, 145] on span at bounding box center [36, 142] width 34 height 22
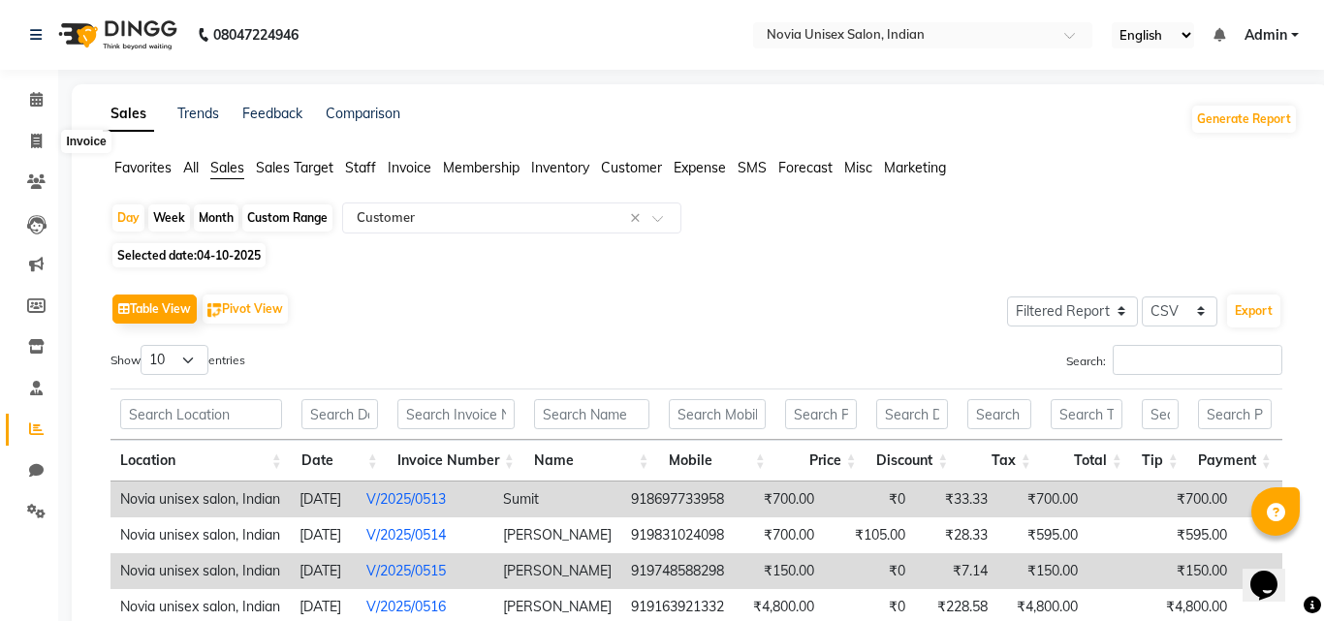
select select "service"
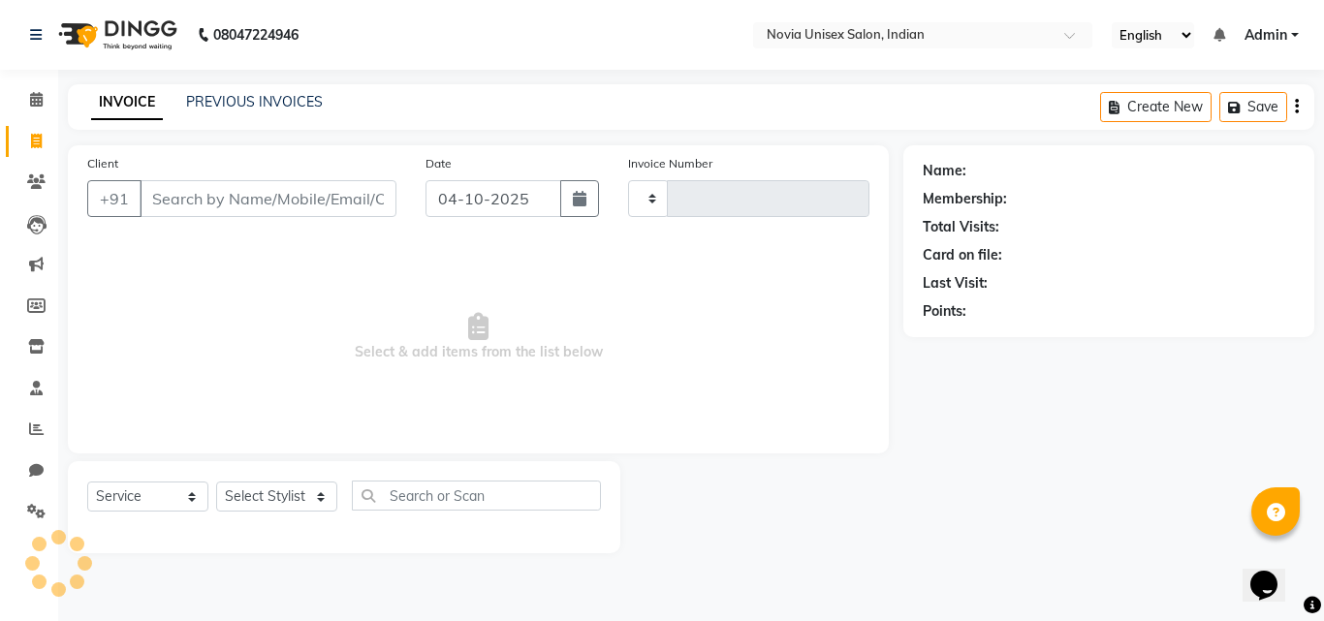
type input "0524"
select select "8773"
click at [294, 205] on input "Client" at bounding box center [268, 198] width 257 height 37
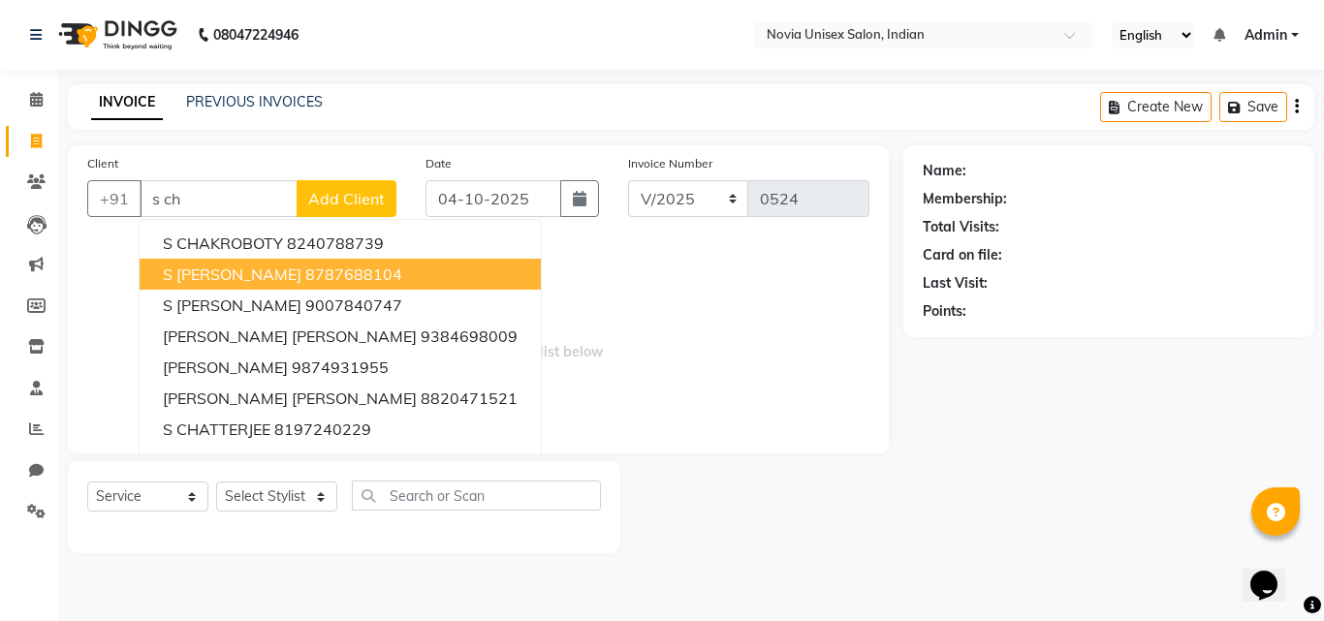
click at [407, 281] on button "s [PERSON_NAME] 8787688104" at bounding box center [340, 274] width 401 height 31
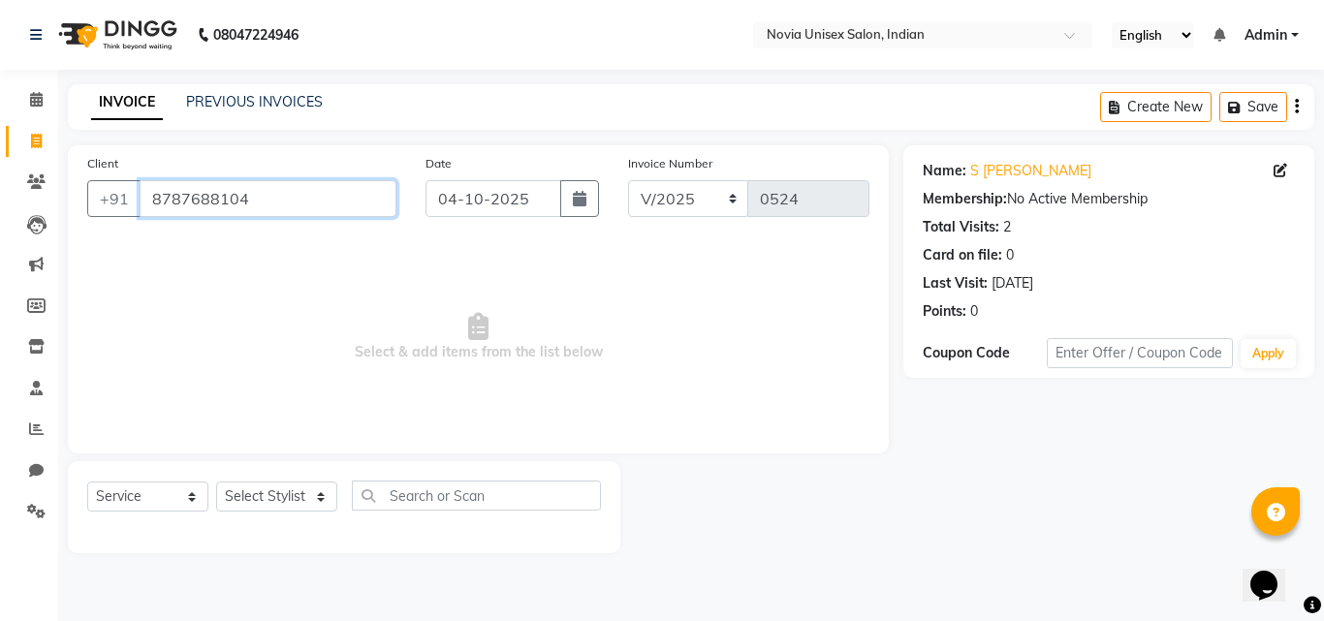
drag, startPoint x: 283, startPoint y: 201, endPoint x: 83, endPoint y: 201, distance: 199.7
click at [79, 201] on div "Client [PHONE_NUMBER]" at bounding box center [242, 192] width 338 height 79
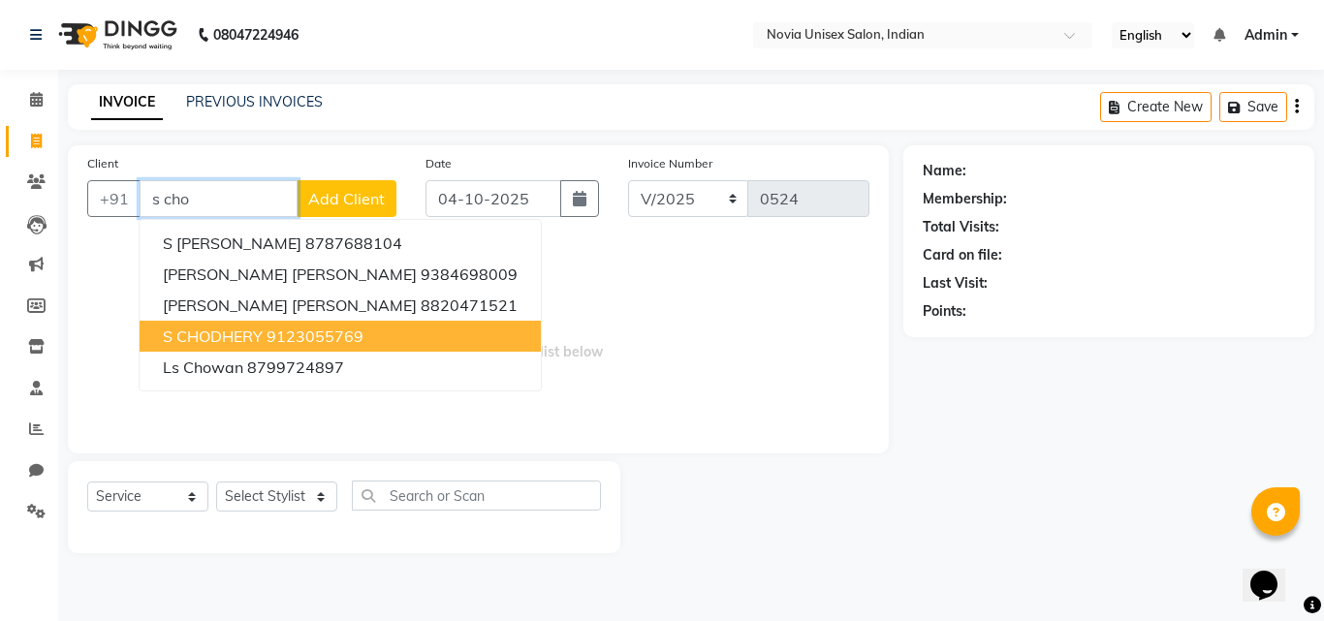
click at [310, 334] on ngb-highlight "9123055769" at bounding box center [315, 336] width 97 height 19
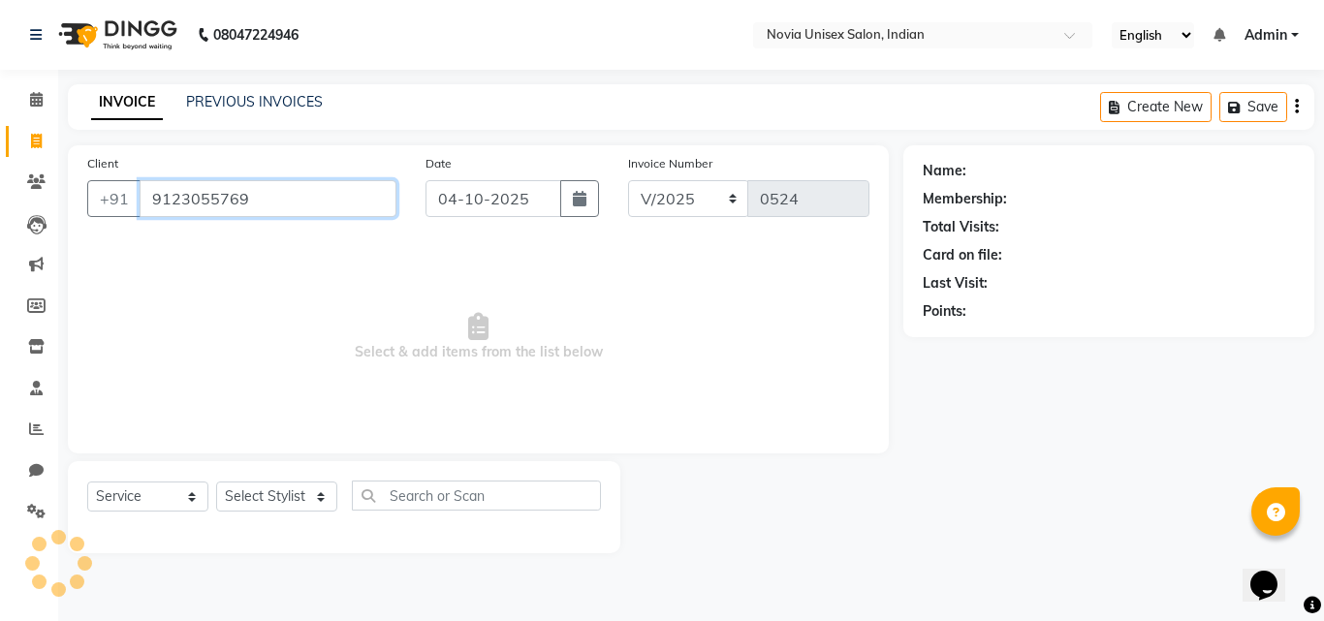
type input "9123055769"
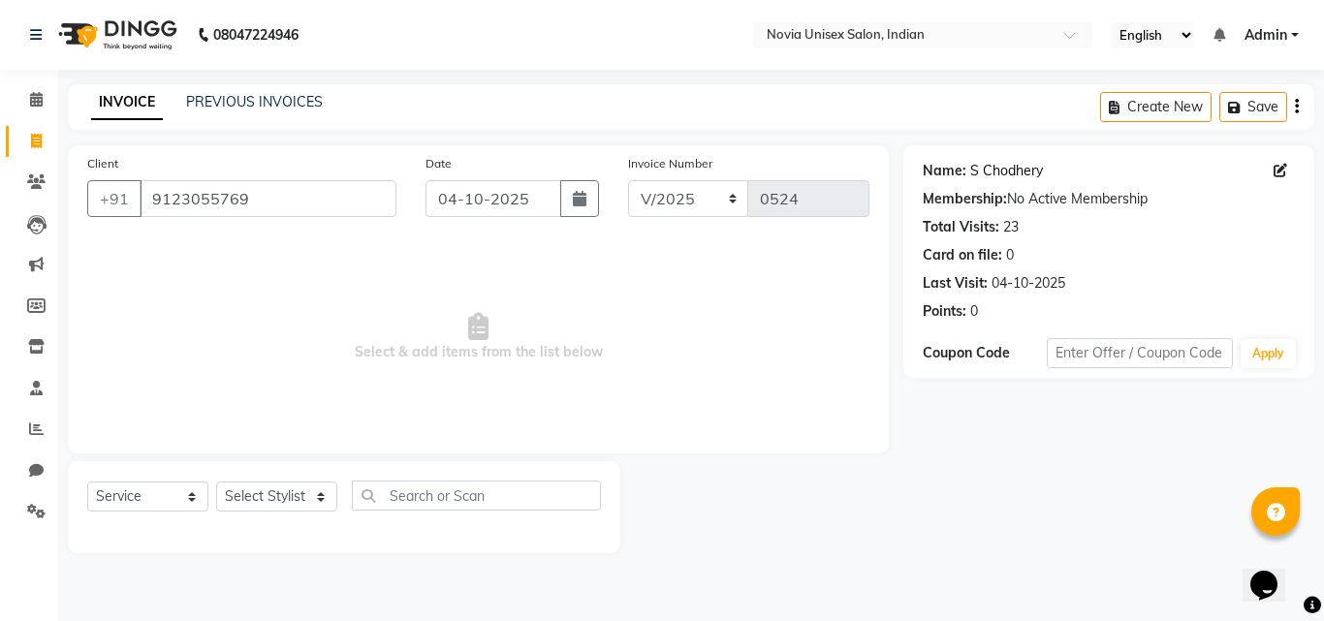
click at [1028, 171] on link "S Chodhery" at bounding box center [1006, 171] width 73 height 20
